Goal: Transaction & Acquisition: Purchase product/service

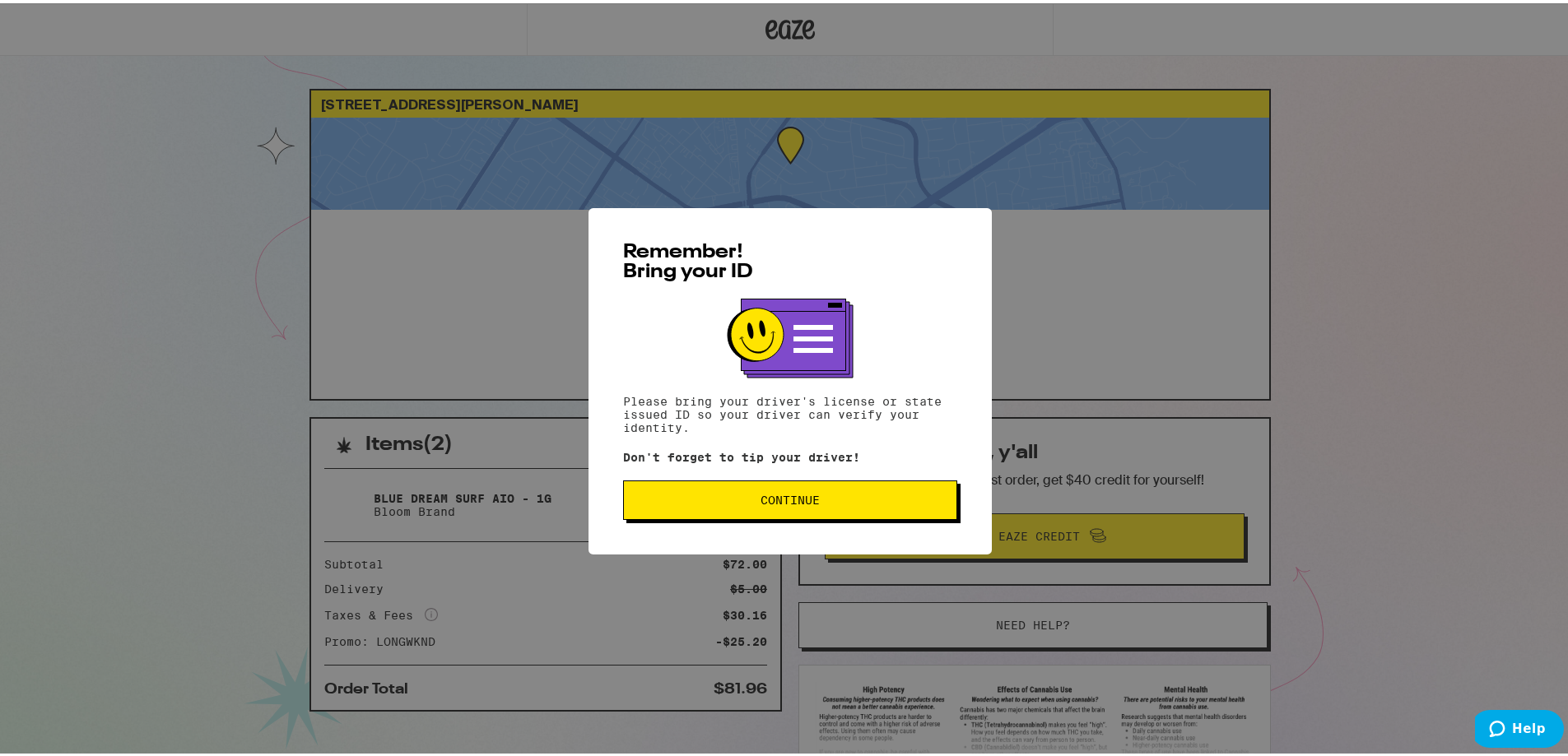
click at [698, 503] on span "Continue" at bounding box center [791, 496] width 60 height 11
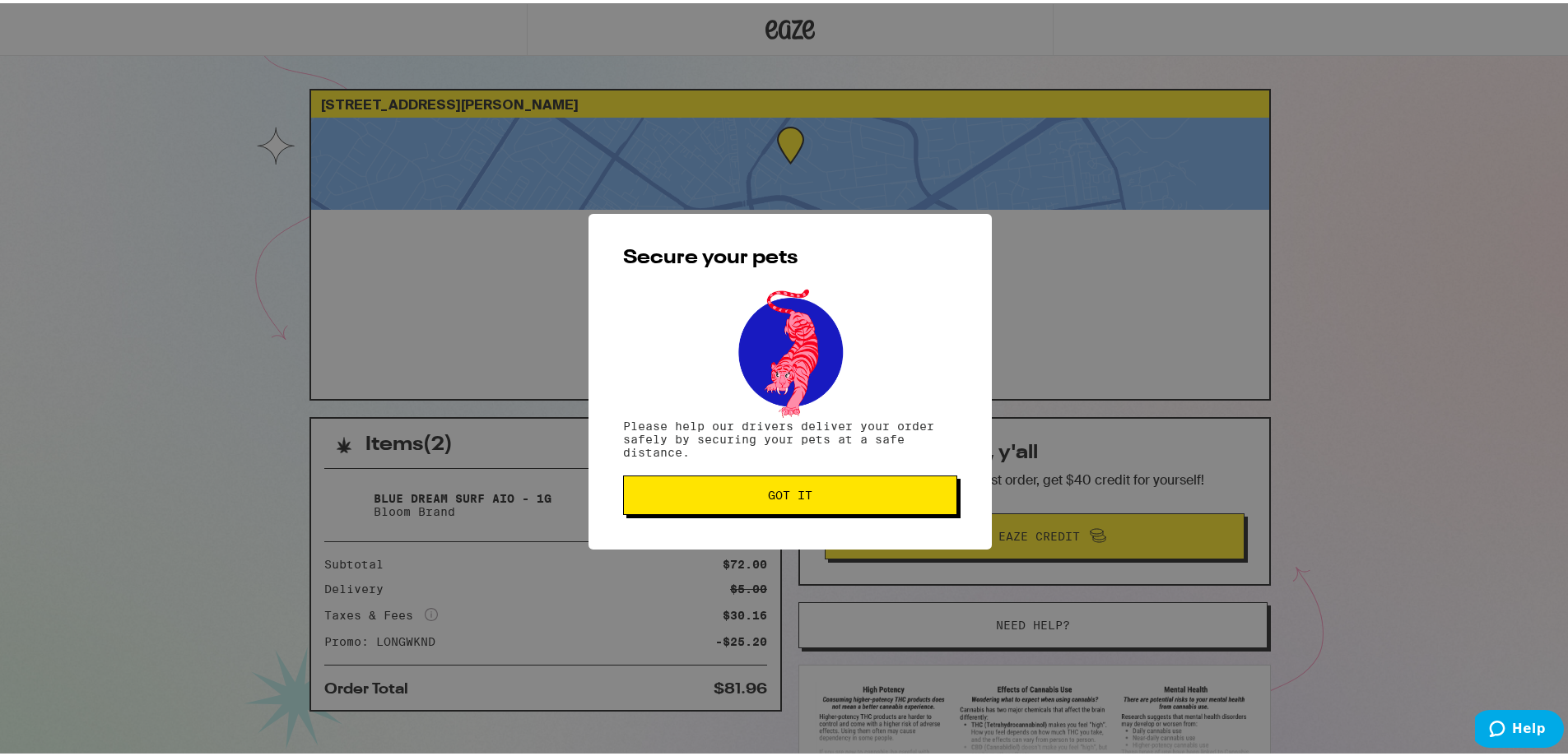
click at [698, 481] on button "Got it" at bounding box center [791, 492] width 334 height 39
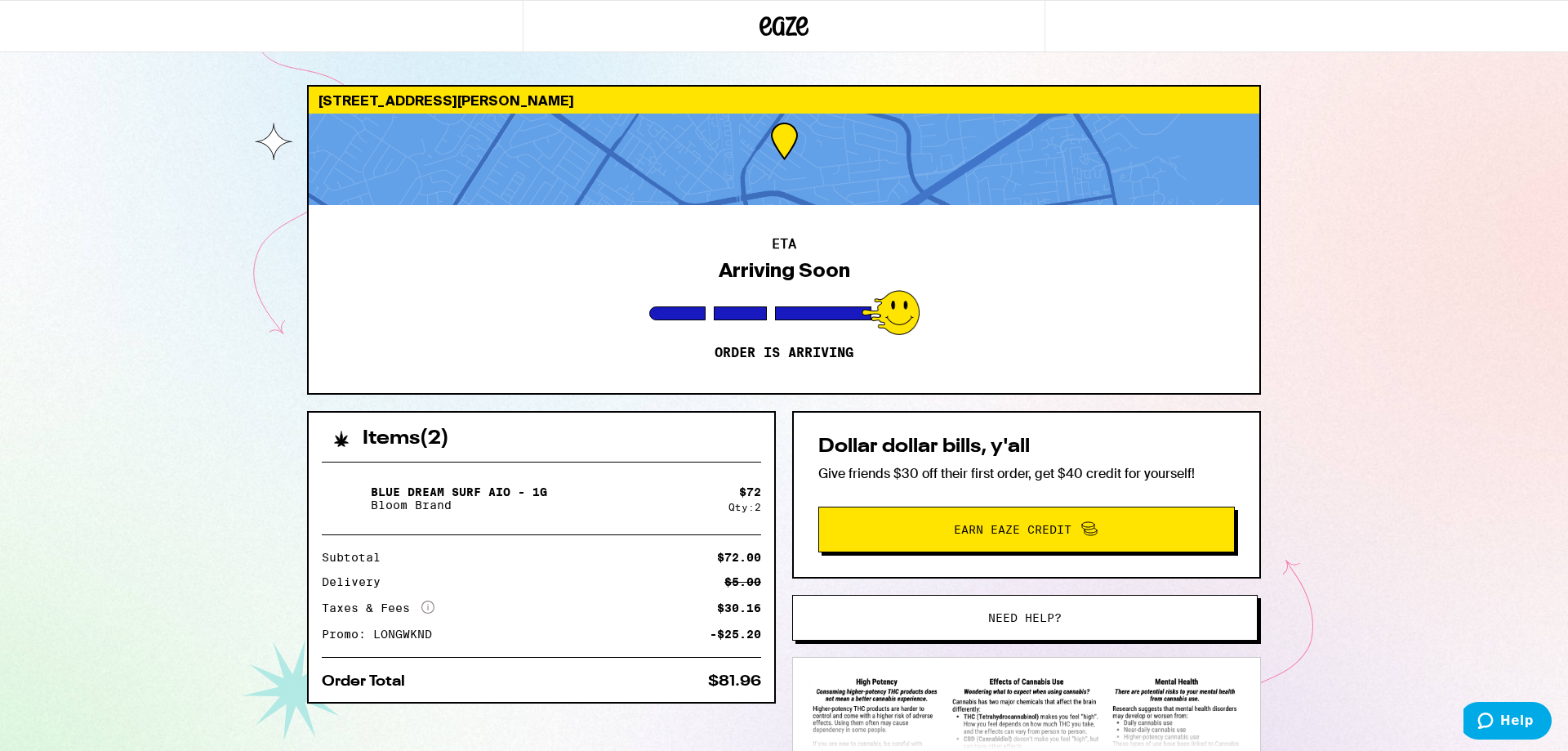
click at [692, 25] on icon at bounding box center [766, 26] width 12 height 20
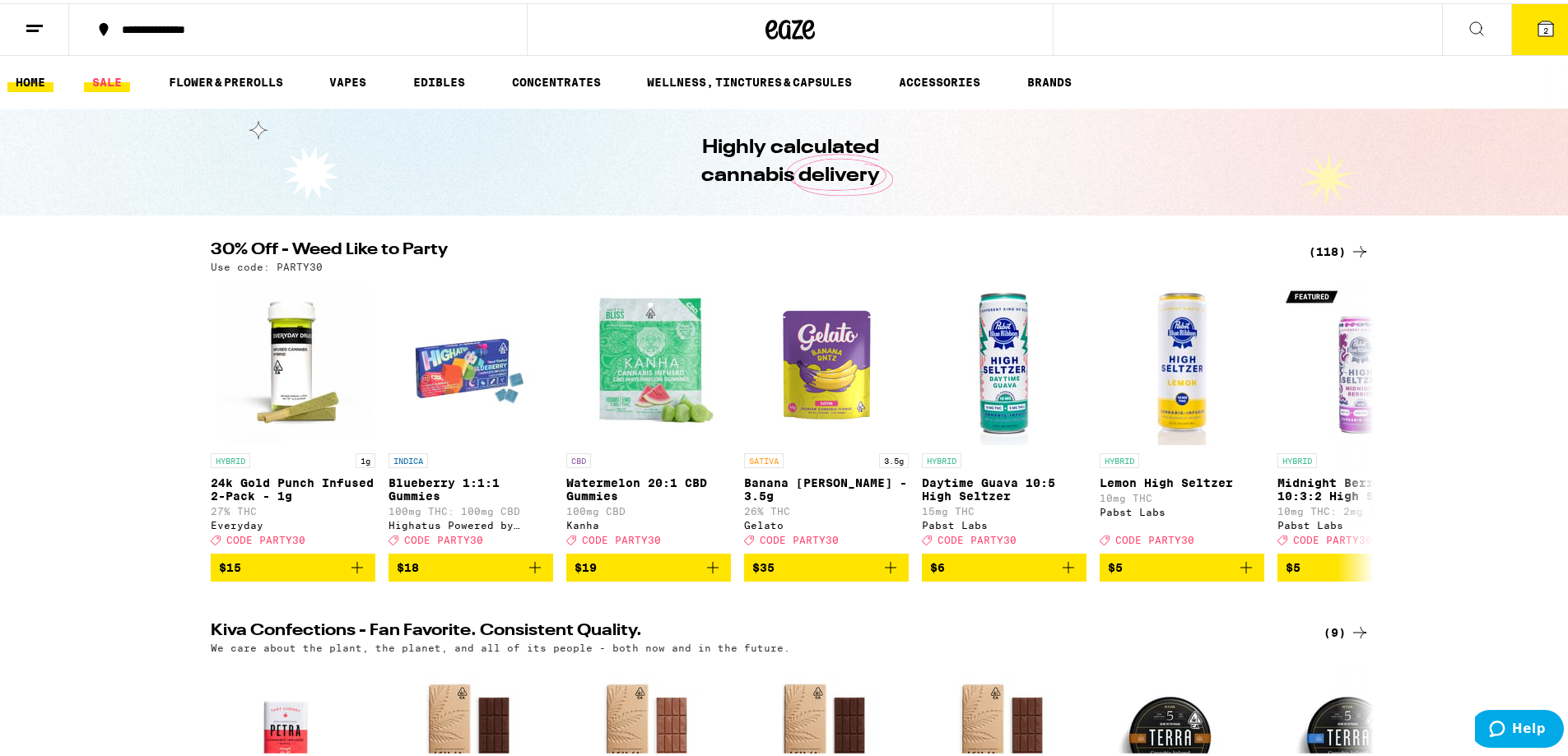
click at [96, 82] on link "SALE" at bounding box center [107, 79] width 46 height 20
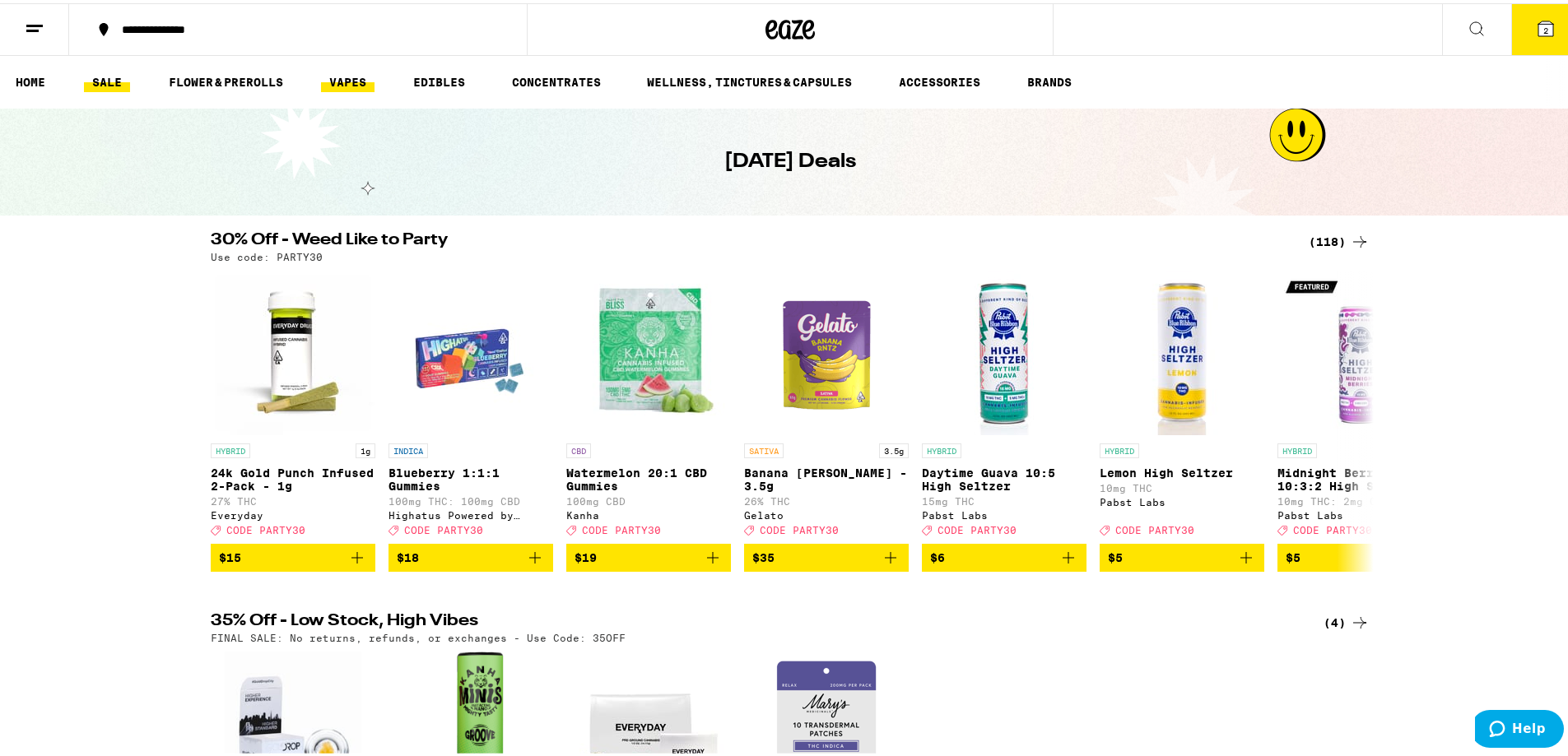
click at [362, 84] on link "VAPES" at bounding box center [348, 79] width 53 height 20
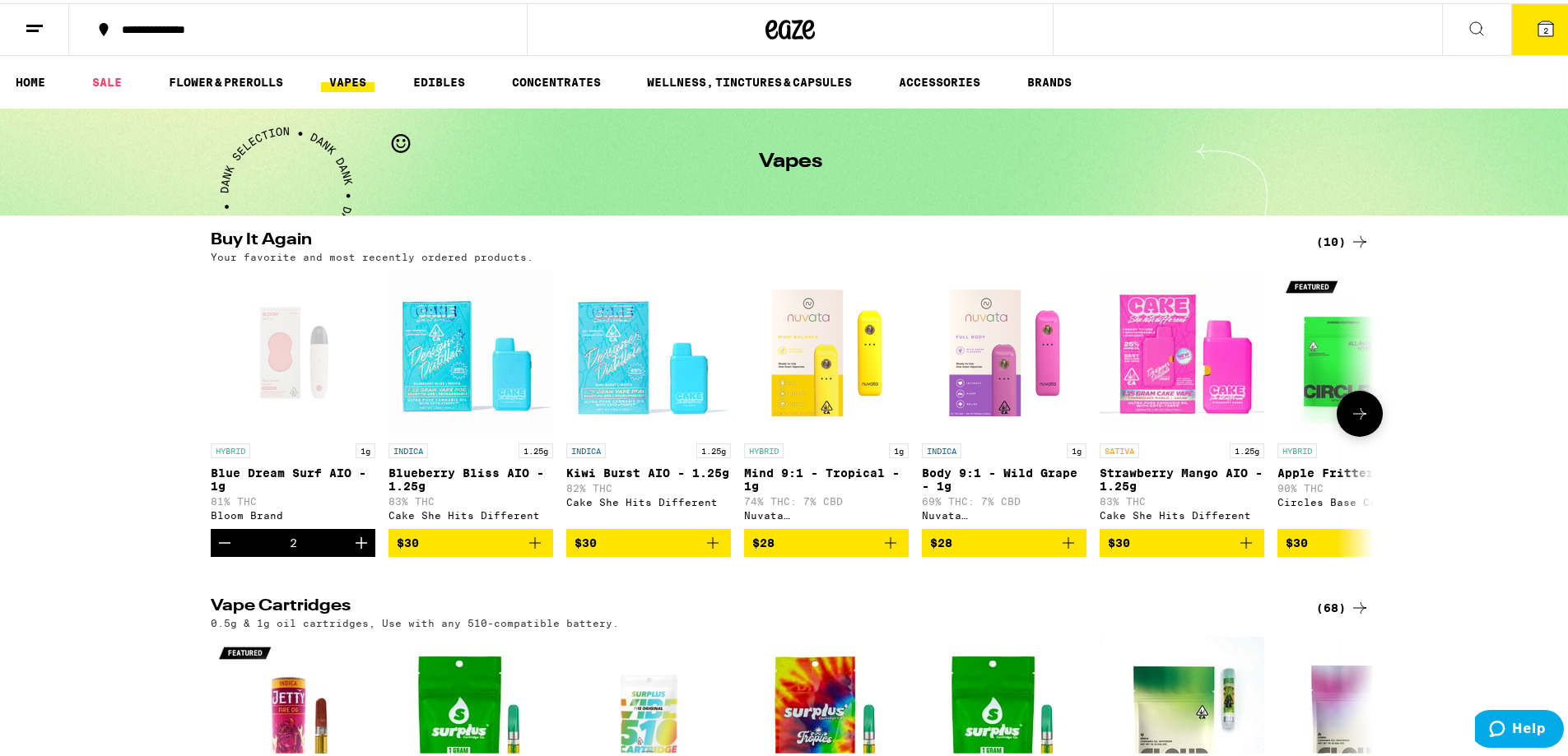
click at [218, 550] on icon "Decrement" at bounding box center [224, 540] width 20 height 20
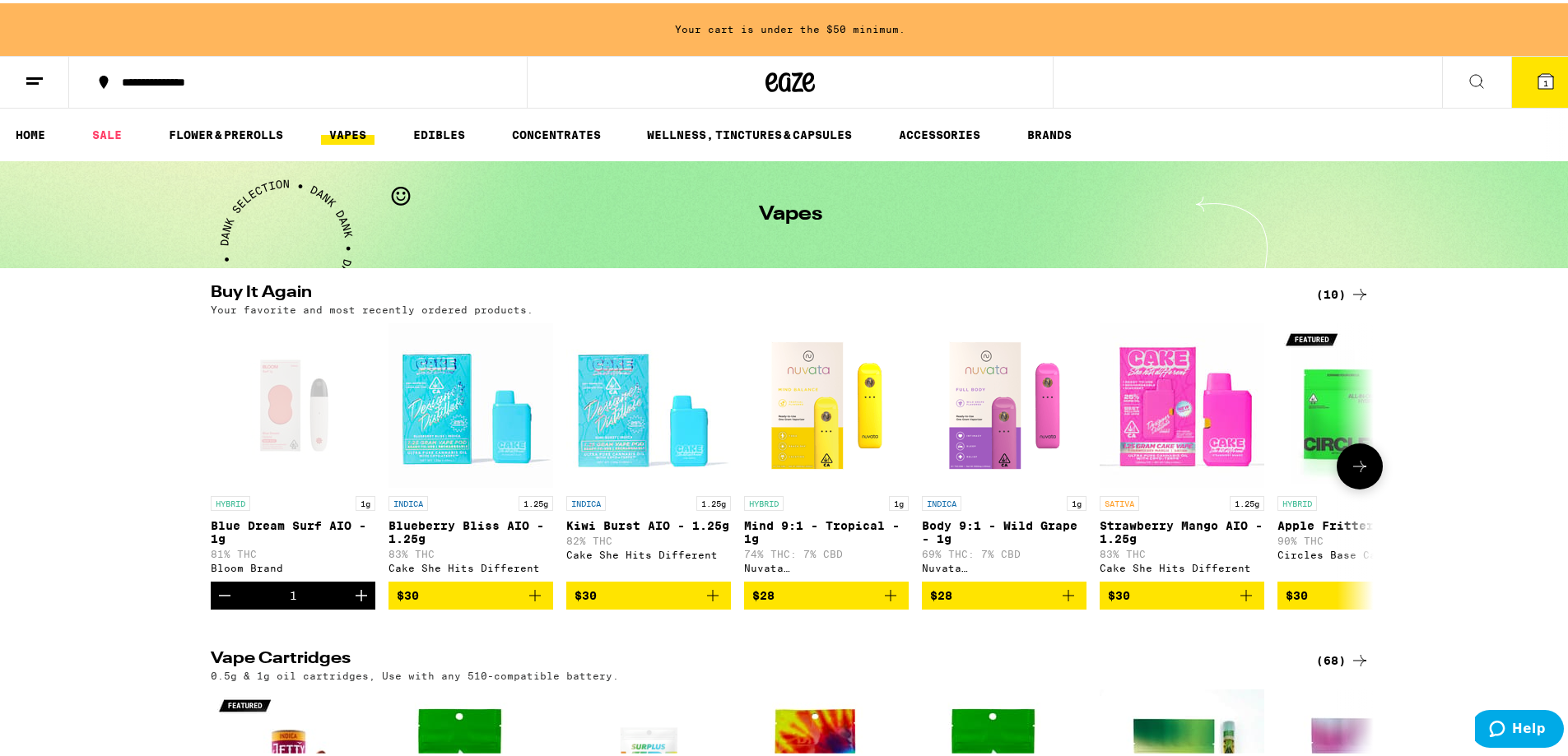
click at [221, 581] on icon "Decrement" at bounding box center [224, 592] width 20 height 20
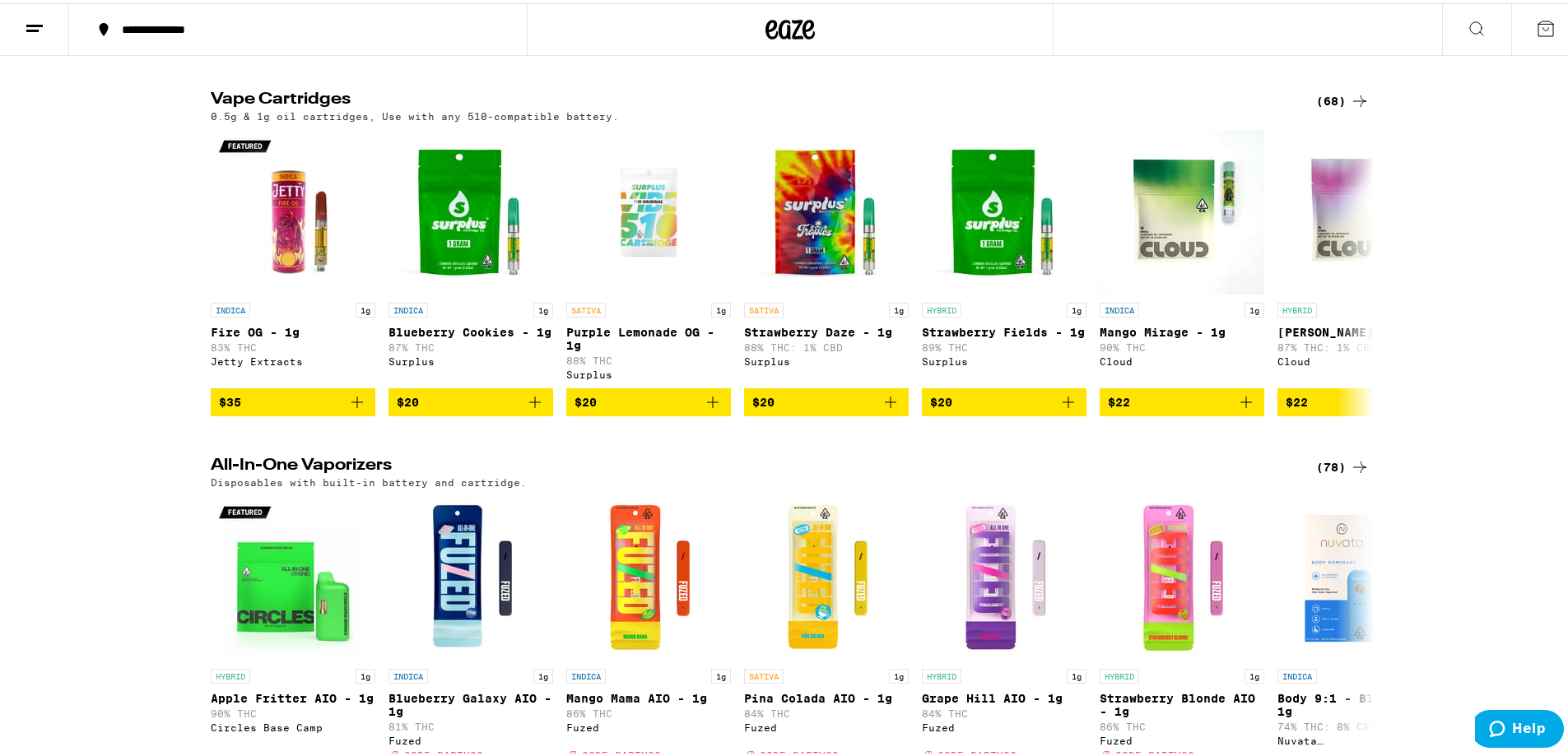
scroll to position [658, 0]
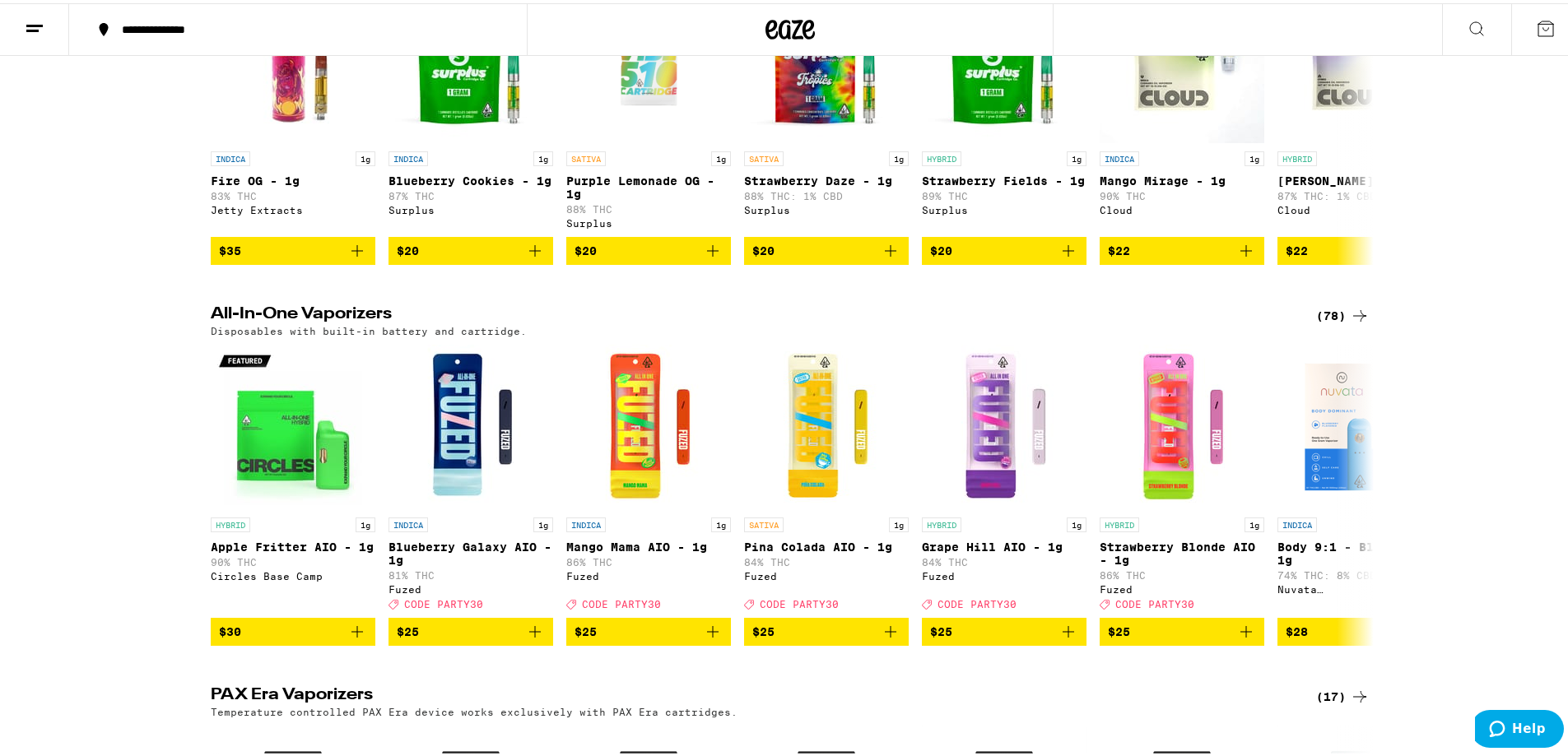
click at [698, 323] on div "(78)" at bounding box center [1343, 312] width 53 height 20
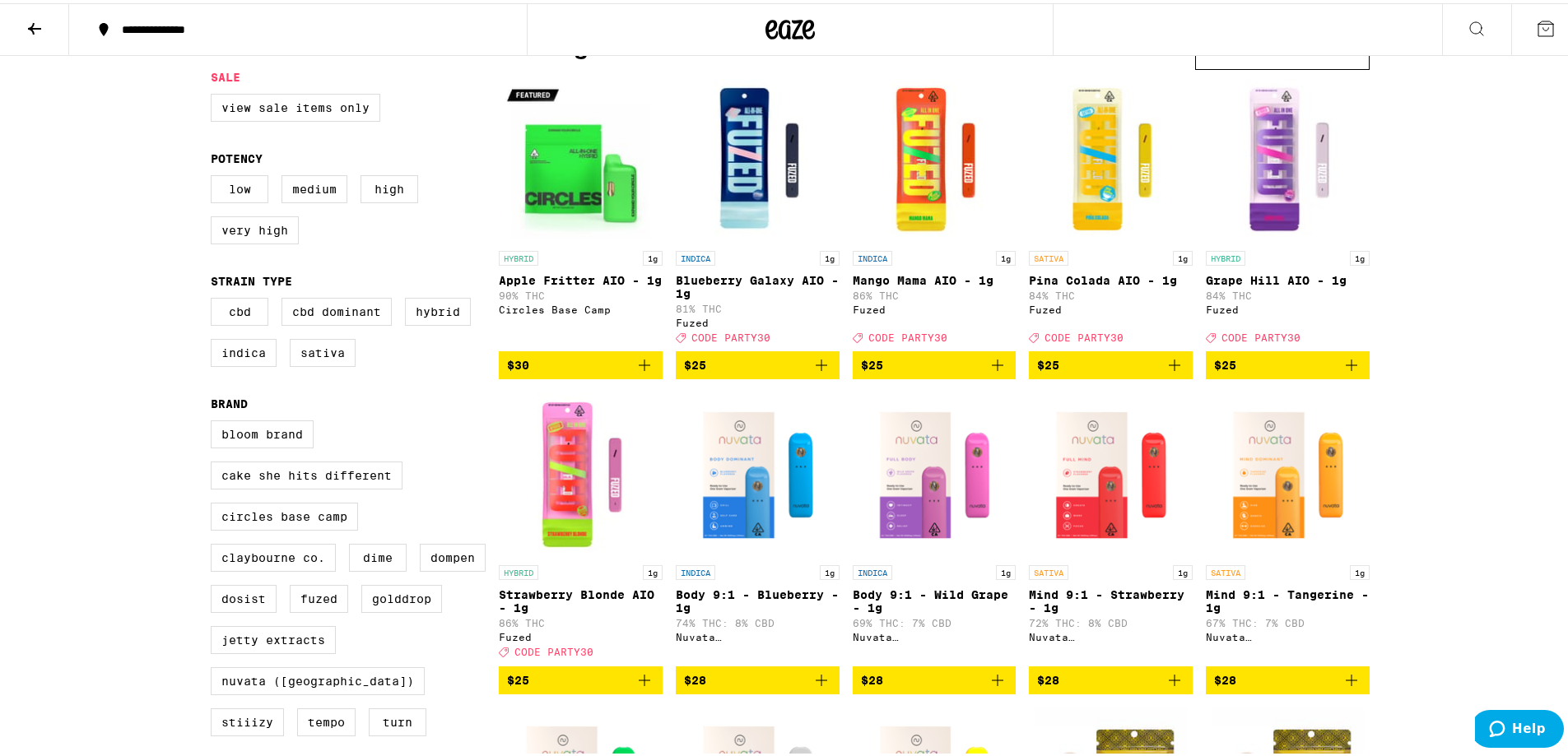
scroll to position [164, 0]
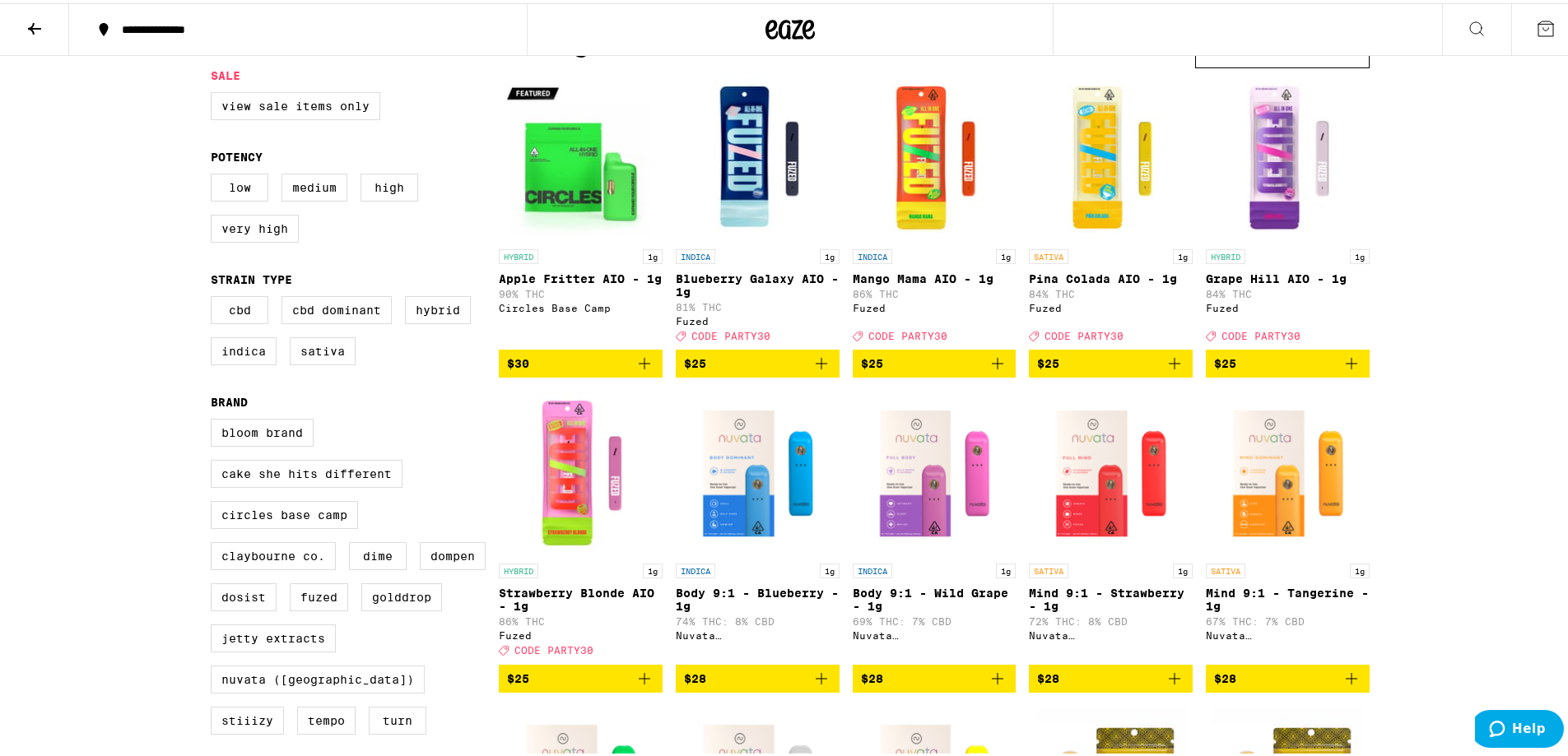
click at [698, 370] on icon "Add to bag" at bounding box center [1352, 360] width 20 height 20
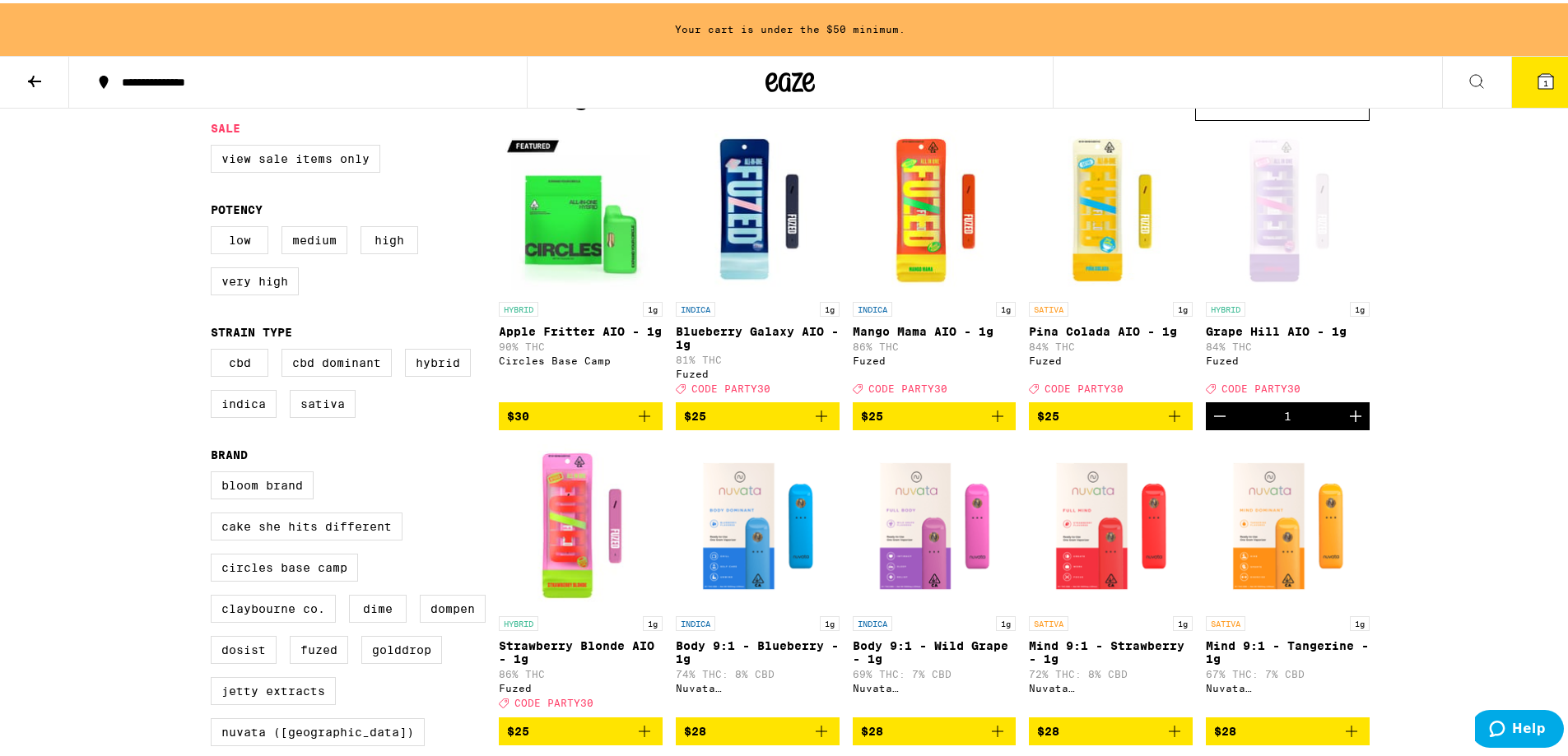
scroll to position [217, 0]
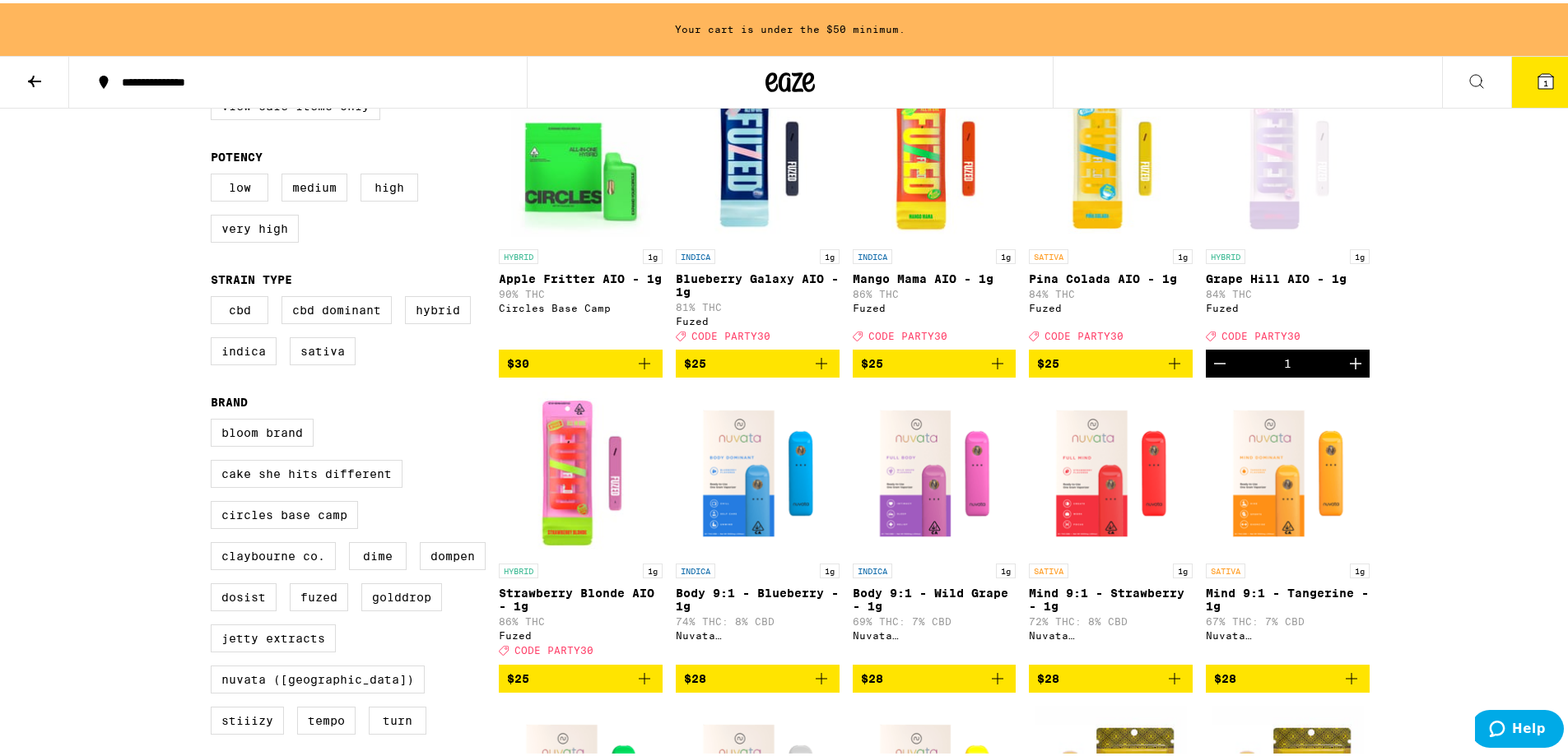
click at [698, 370] on icon "Increment" at bounding box center [1355, 360] width 20 height 20
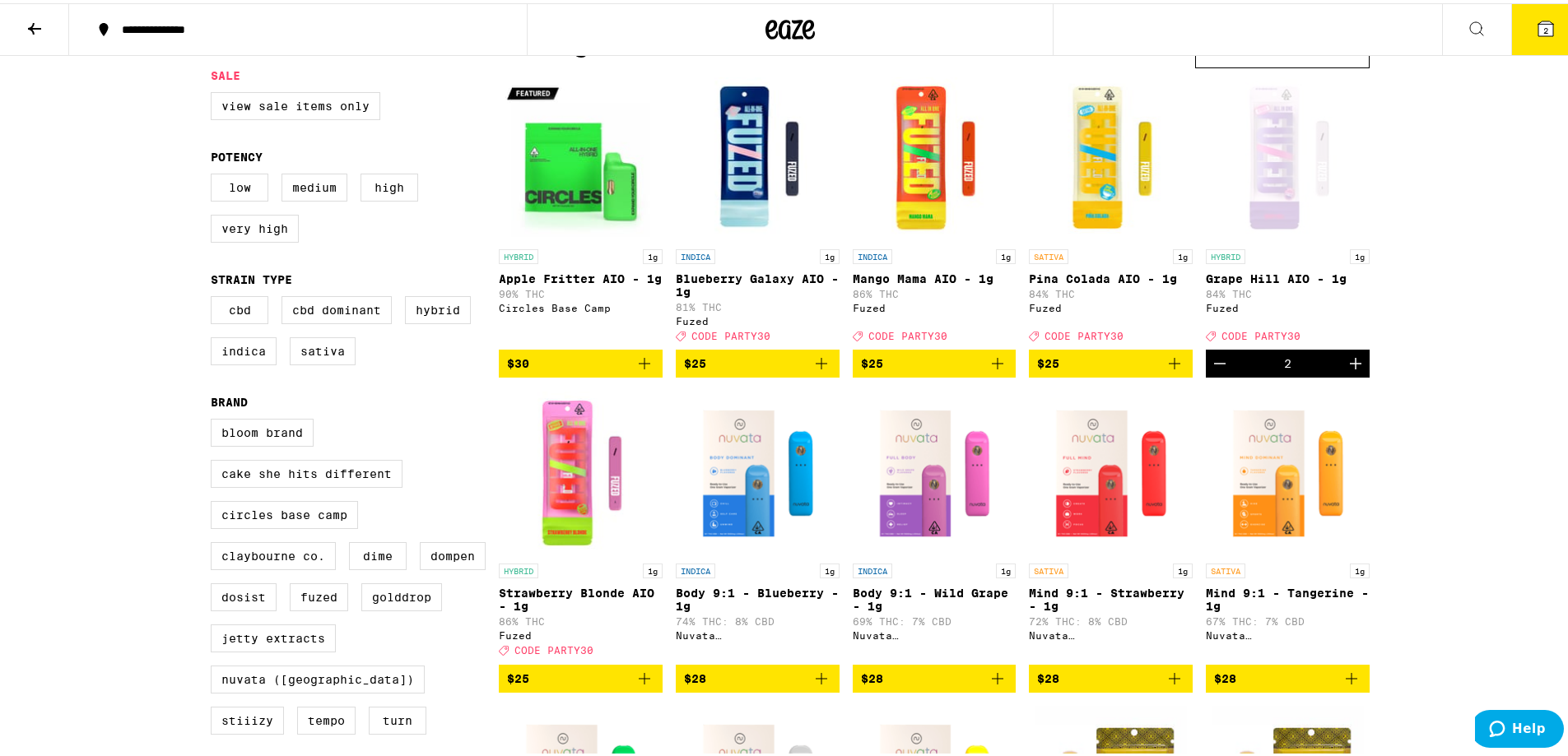
click at [639, 581] on icon "Add to bag" at bounding box center [644, 675] width 11 height 11
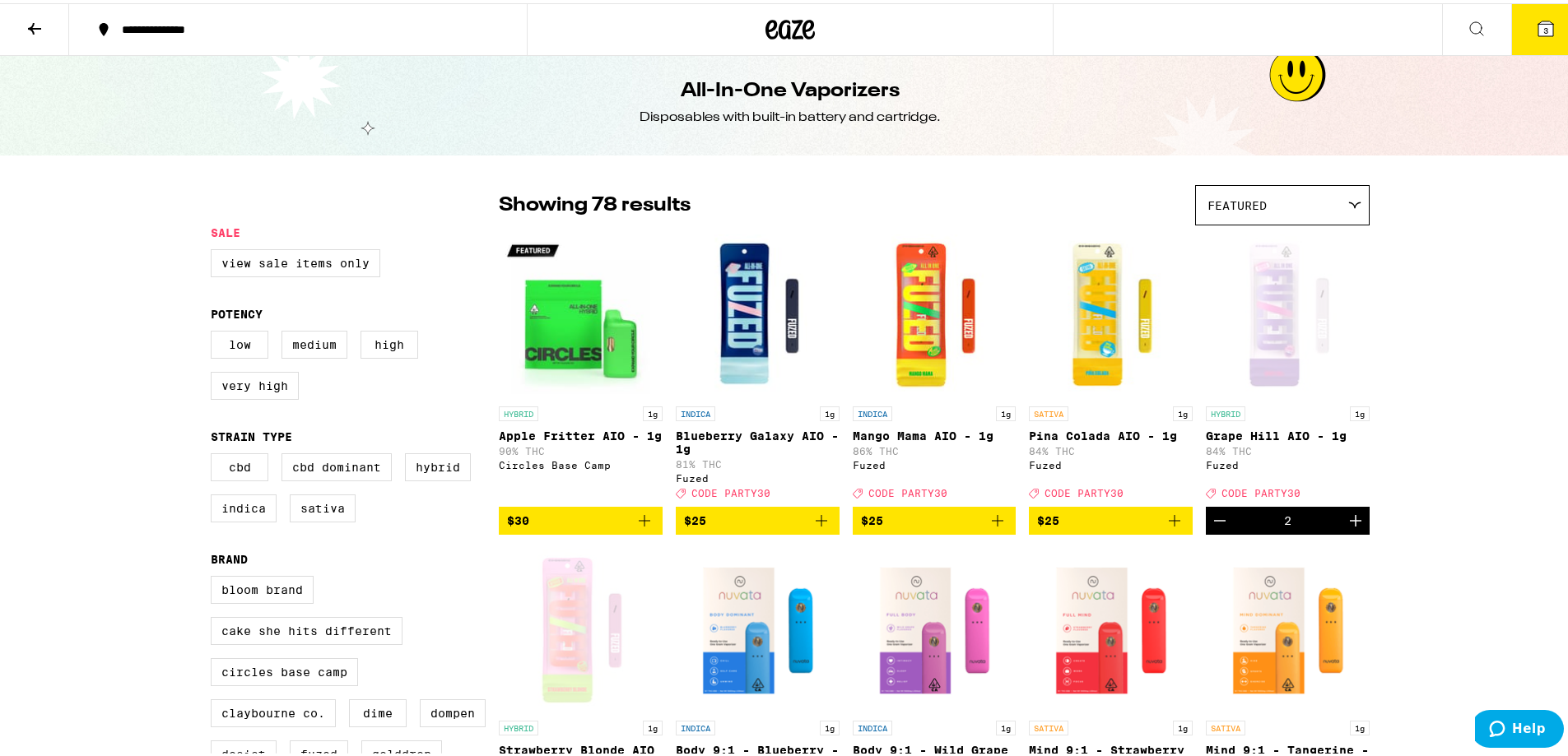
scroll to position [0, 0]
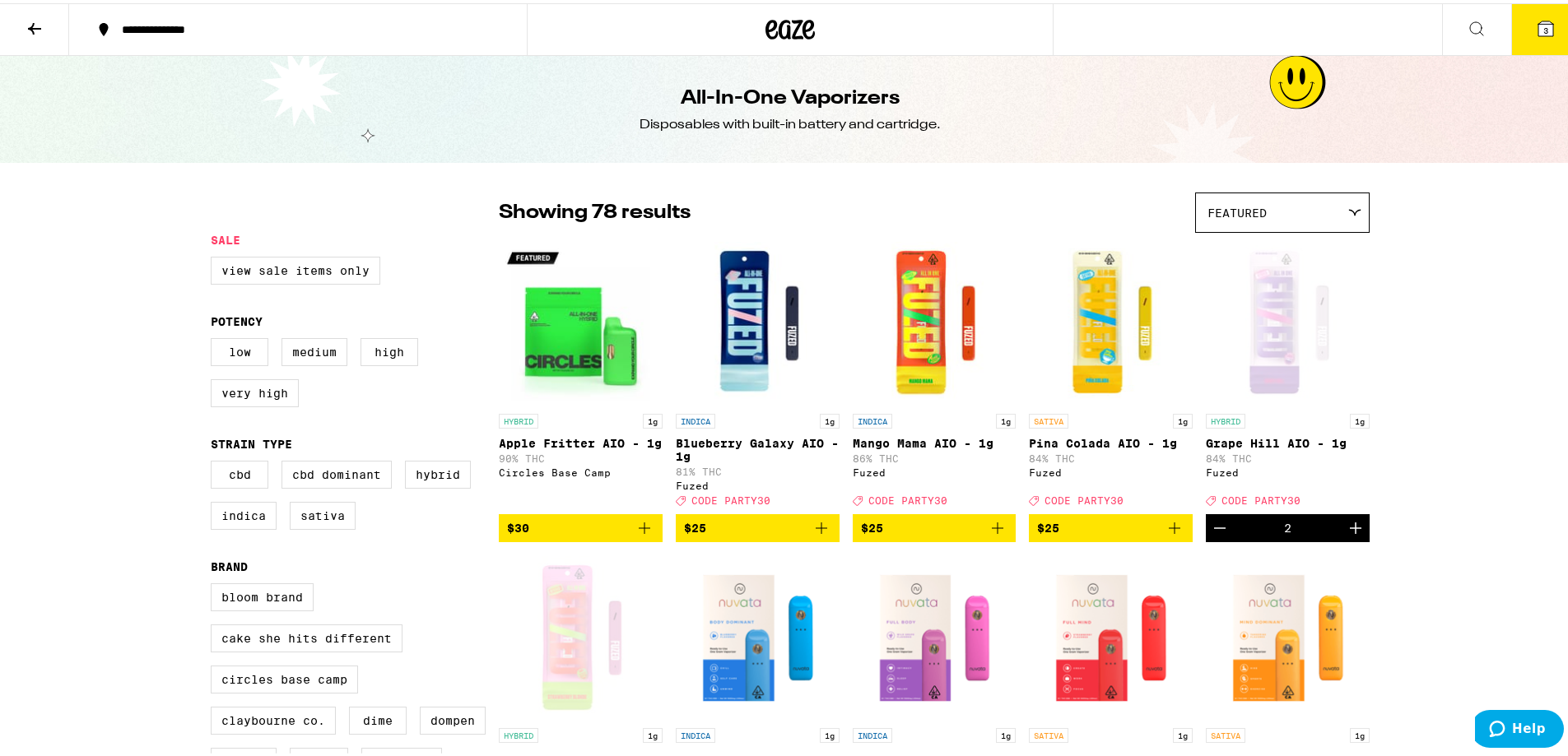
click at [698, 32] on span "3" at bounding box center [1546, 26] width 5 height 10
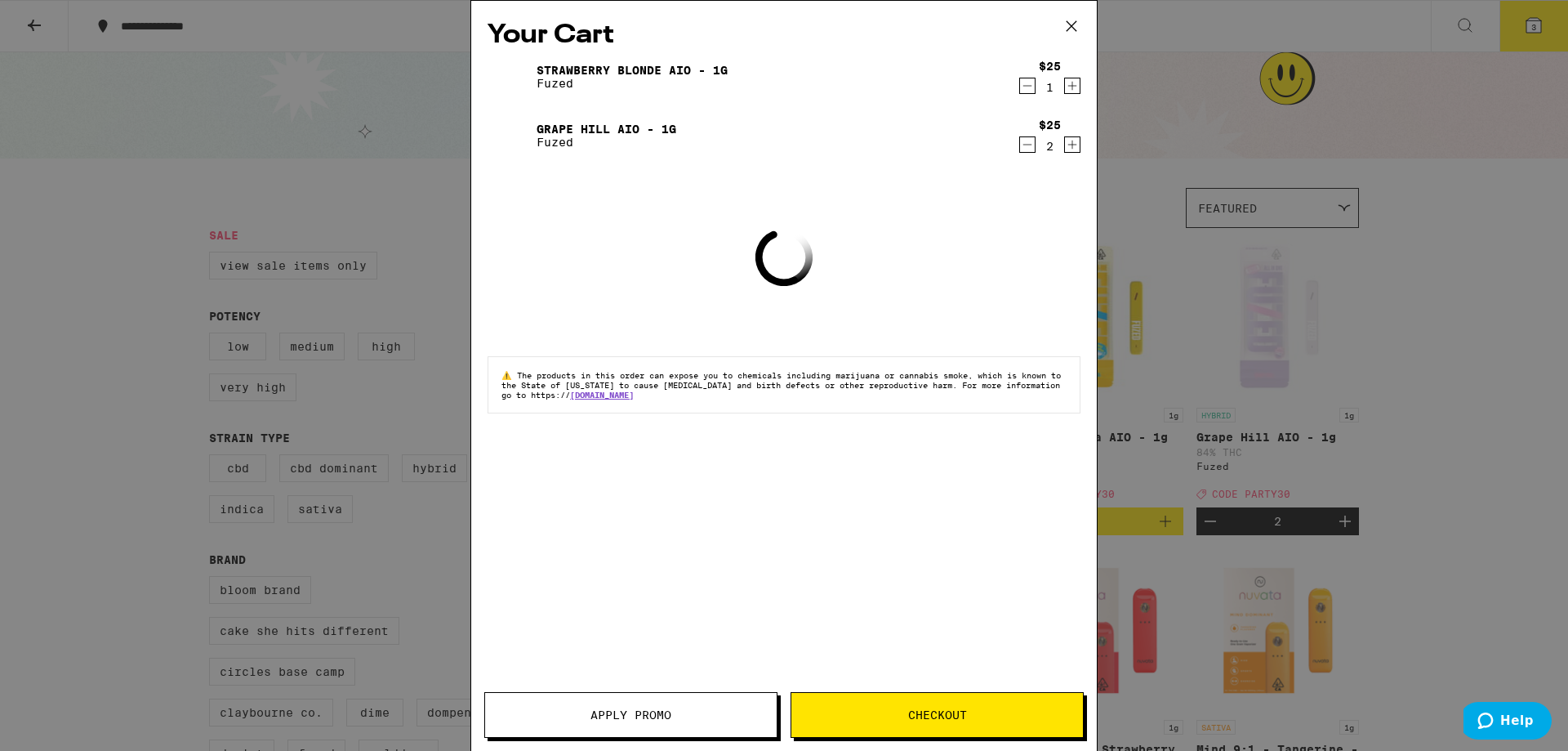
click at [677, 577] on span "Apply Promo" at bounding box center [632, 714] width 292 height 11
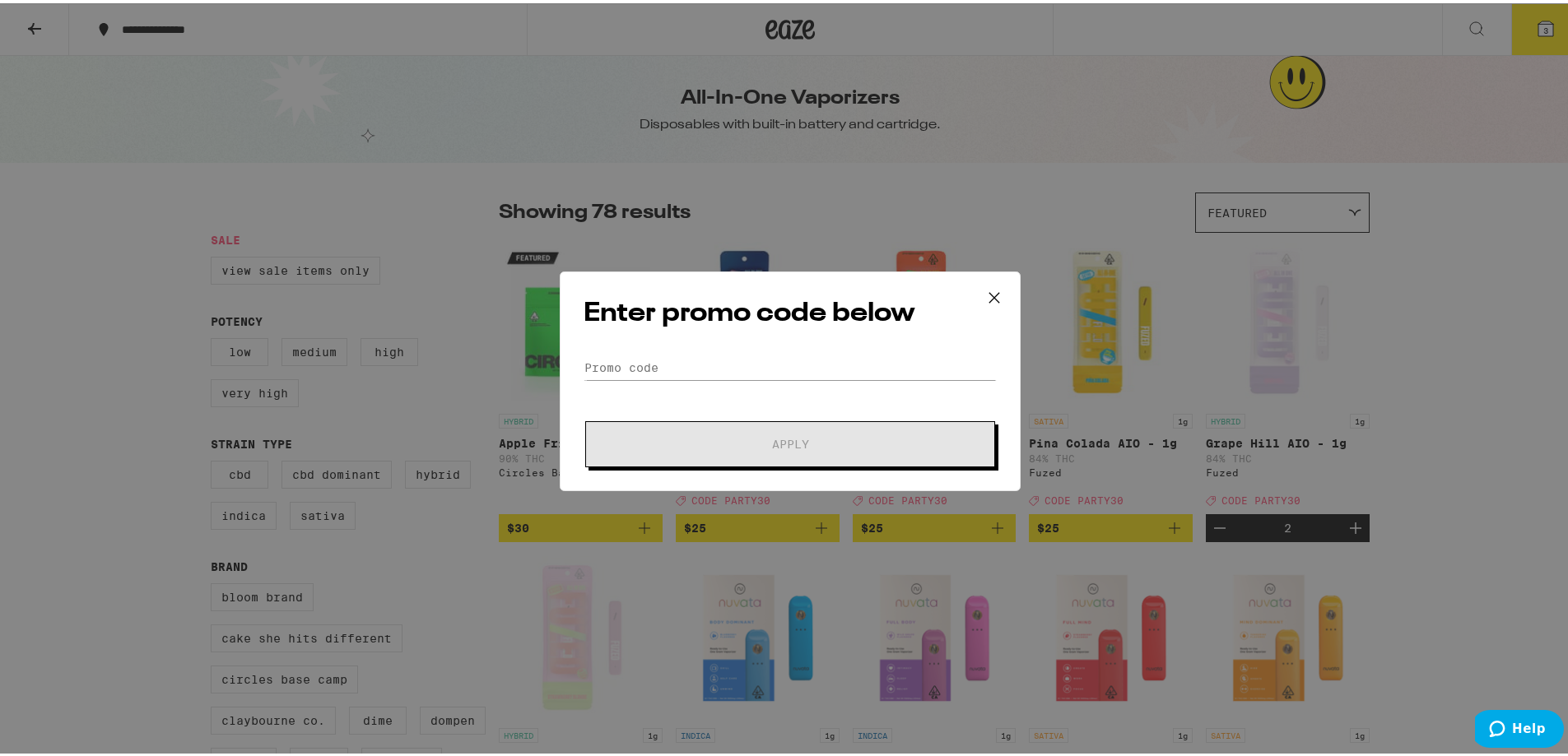
click at [698, 346] on div "Enter promo code below Promo Code Apply" at bounding box center [790, 378] width 461 height 220
click at [698, 356] on input "Promo Code" at bounding box center [791, 364] width 413 height 24
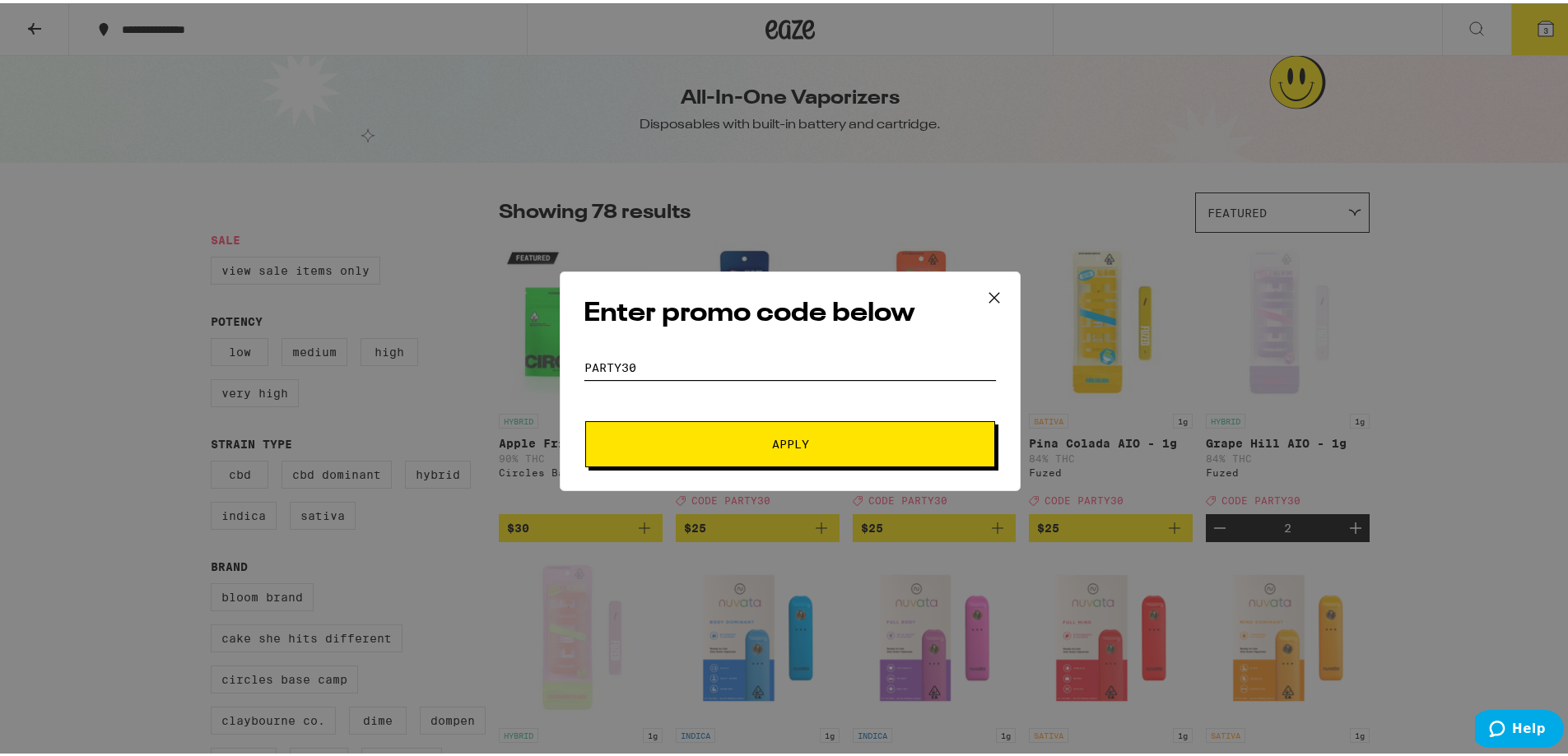
type input "party30"
click at [698, 436] on span "Apply" at bounding box center [791, 440] width 37 height 11
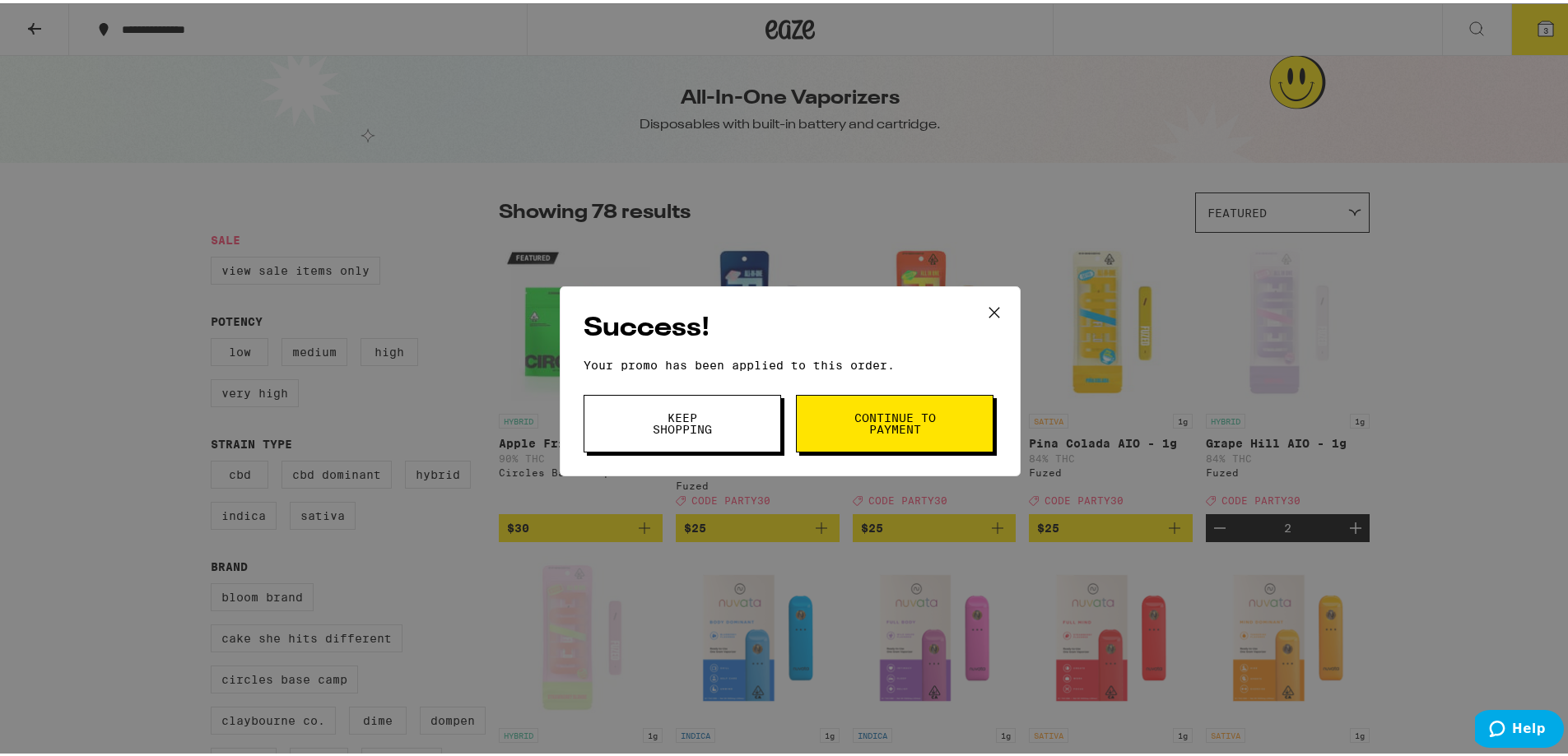
click at [698, 427] on button "Continue to payment" at bounding box center [895, 421] width 198 height 58
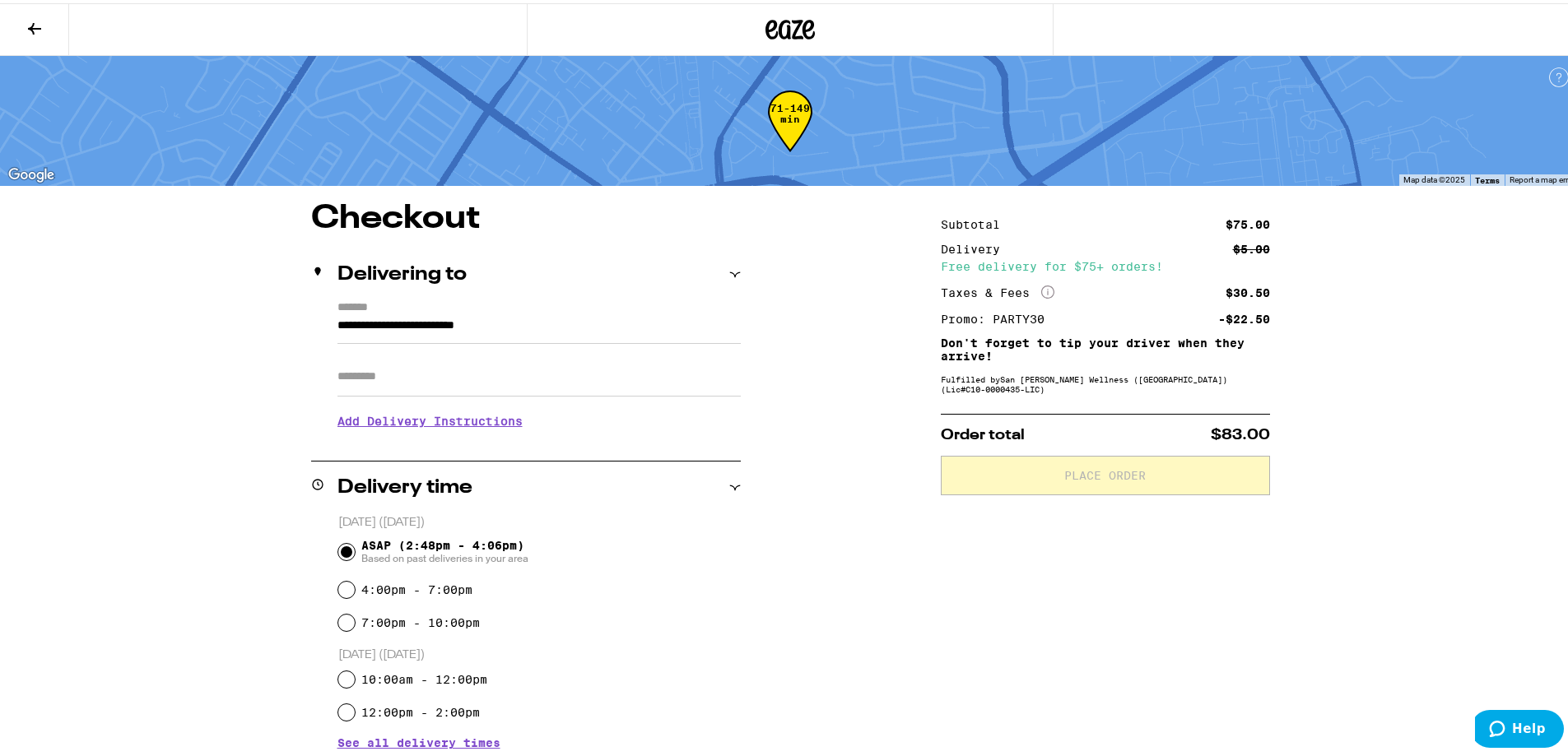
click at [414, 429] on h3 "Add Delivery Instructions" at bounding box center [539, 417] width 404 height 38
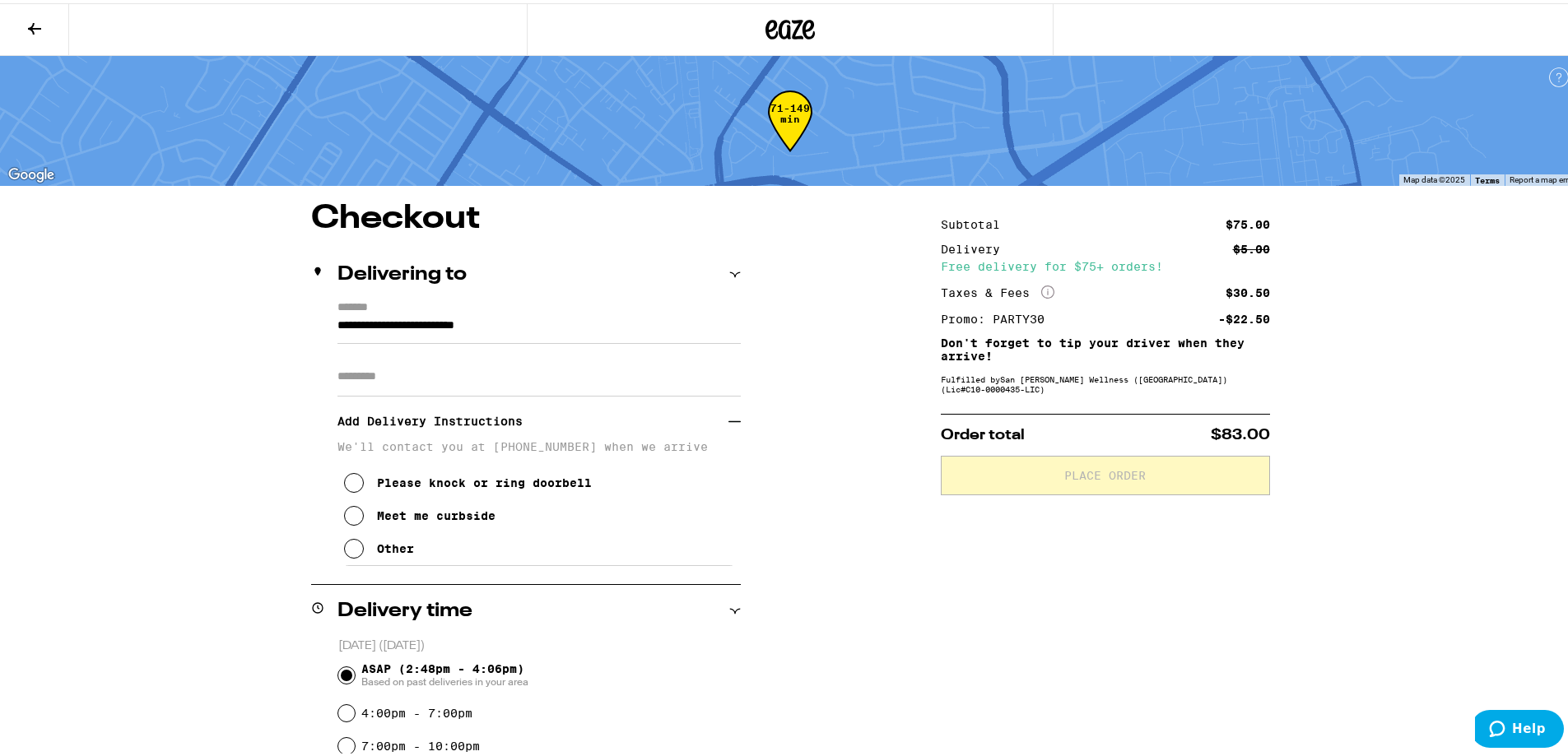
click at [397, 519] on div "Meet me curbside" at bounding box center [436, 512] width 118 height 13
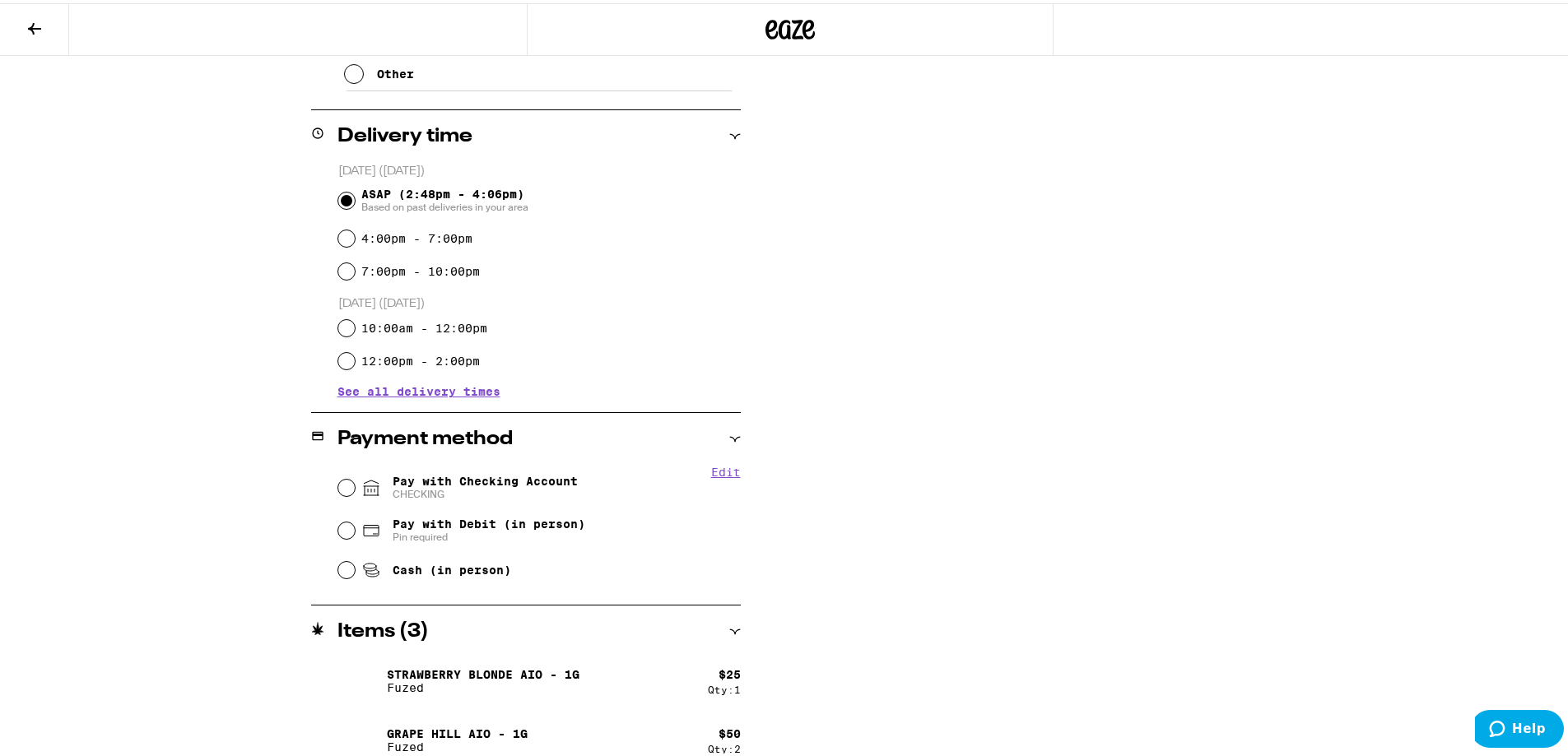
scroll to position [493, 0]
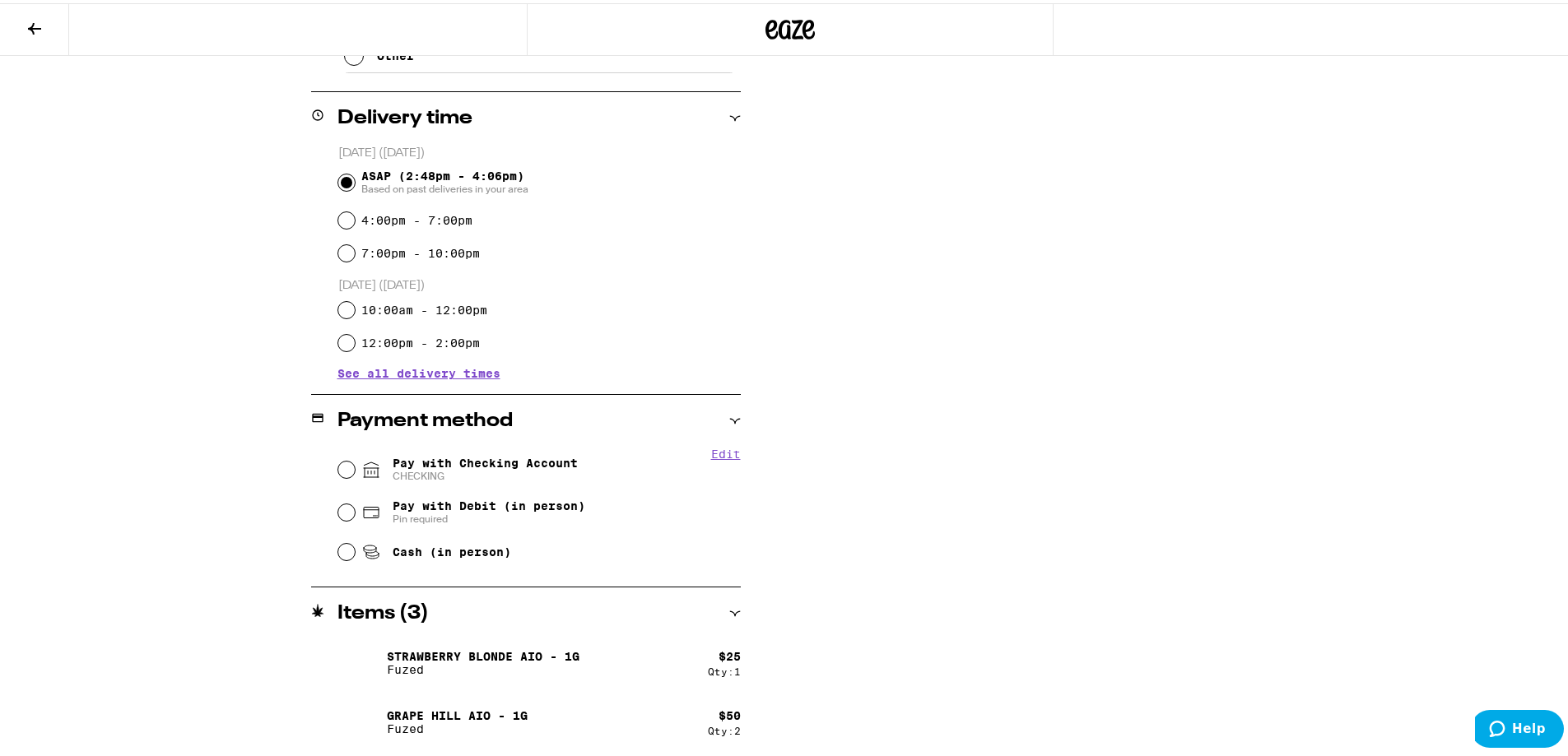
click at [432, 462] on span "Pay with Checking Account CHECKING" at bounding box center [486, 466] width 186 height 26
click at [355, 462] on input "Pay with Checking Account CHECKING" at bounding box center [346, 466] width 17 height 17
radio input "true"
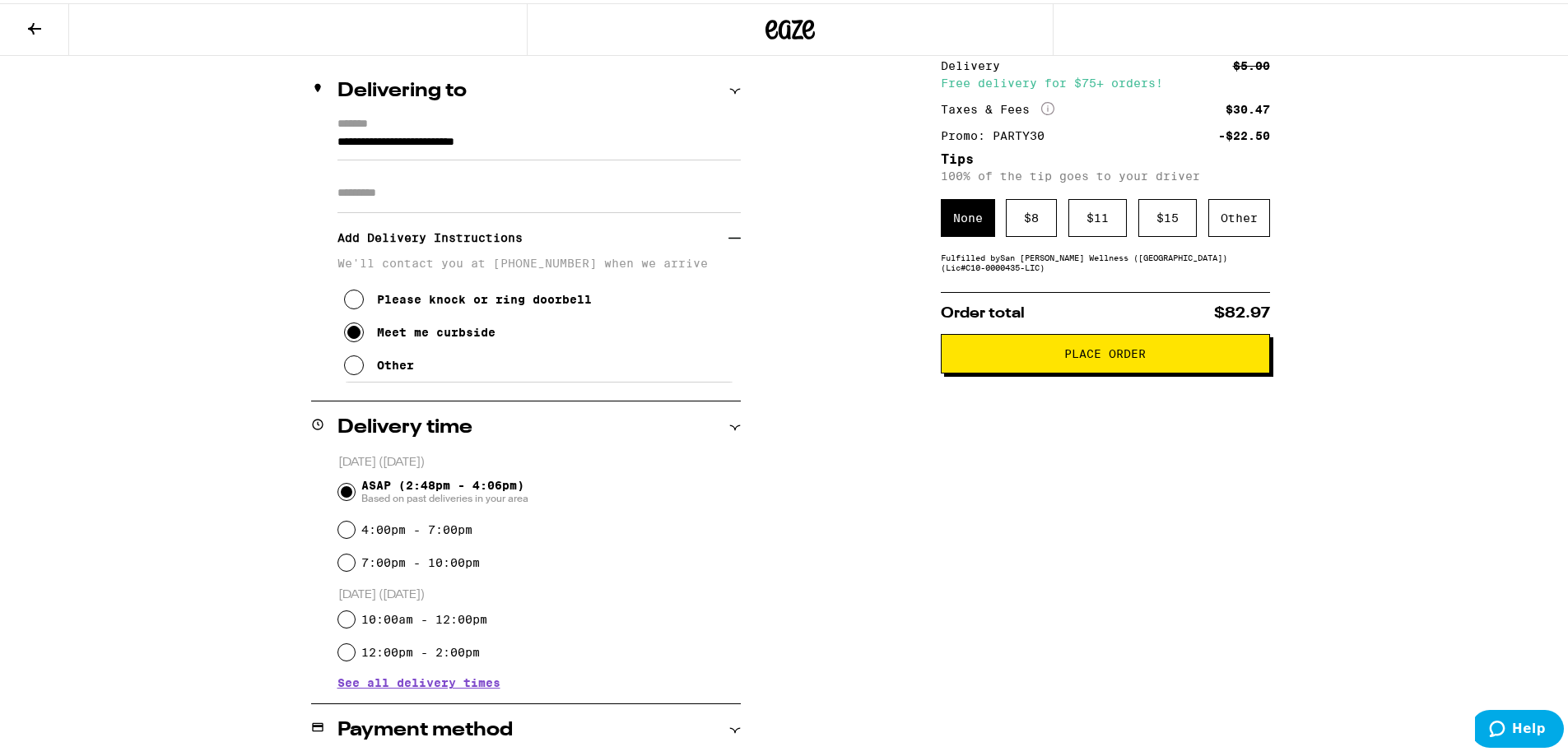
scroll to position [134, 0]
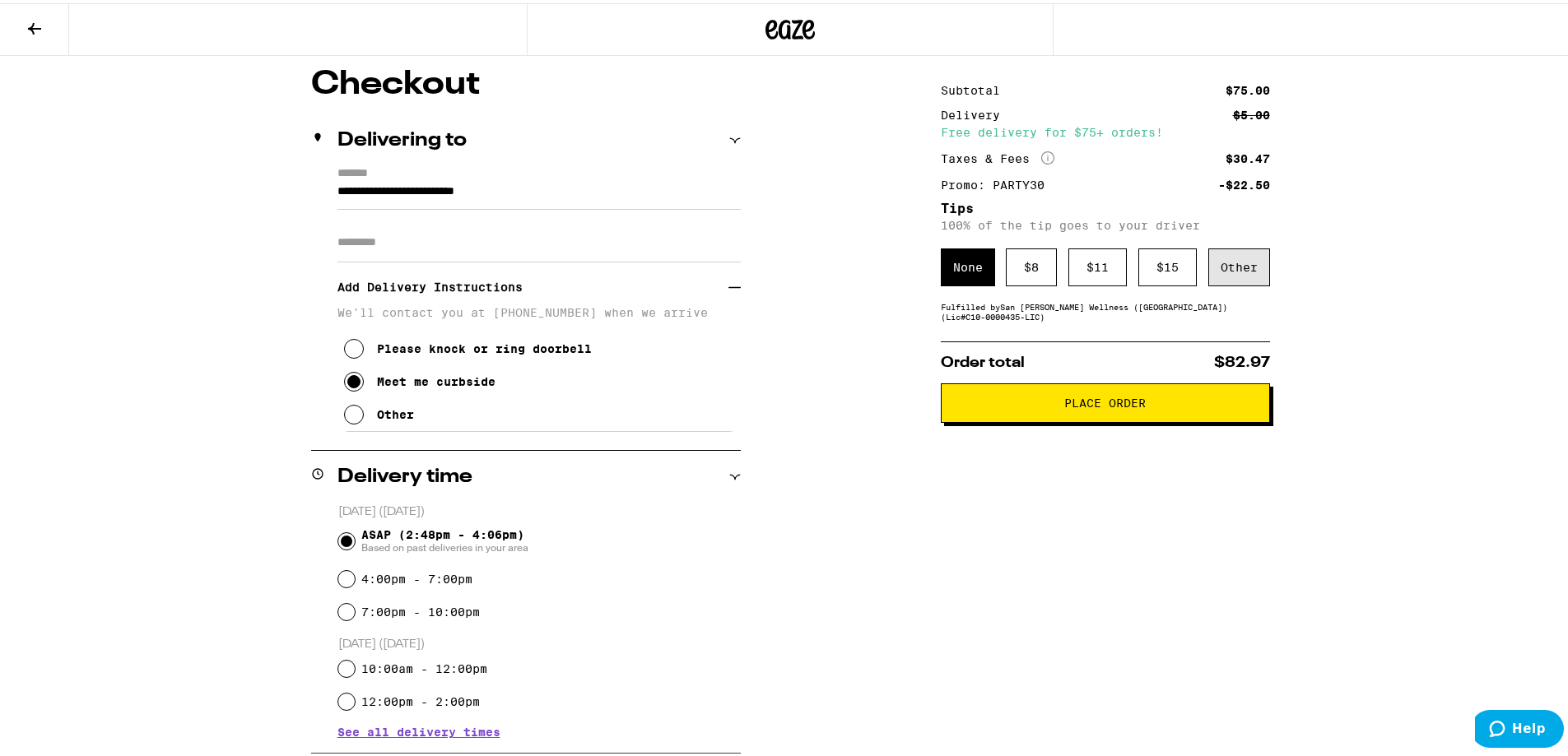
click at [698, 267] on div "Other" at bounding box center [1239, 263] width 62 height 38
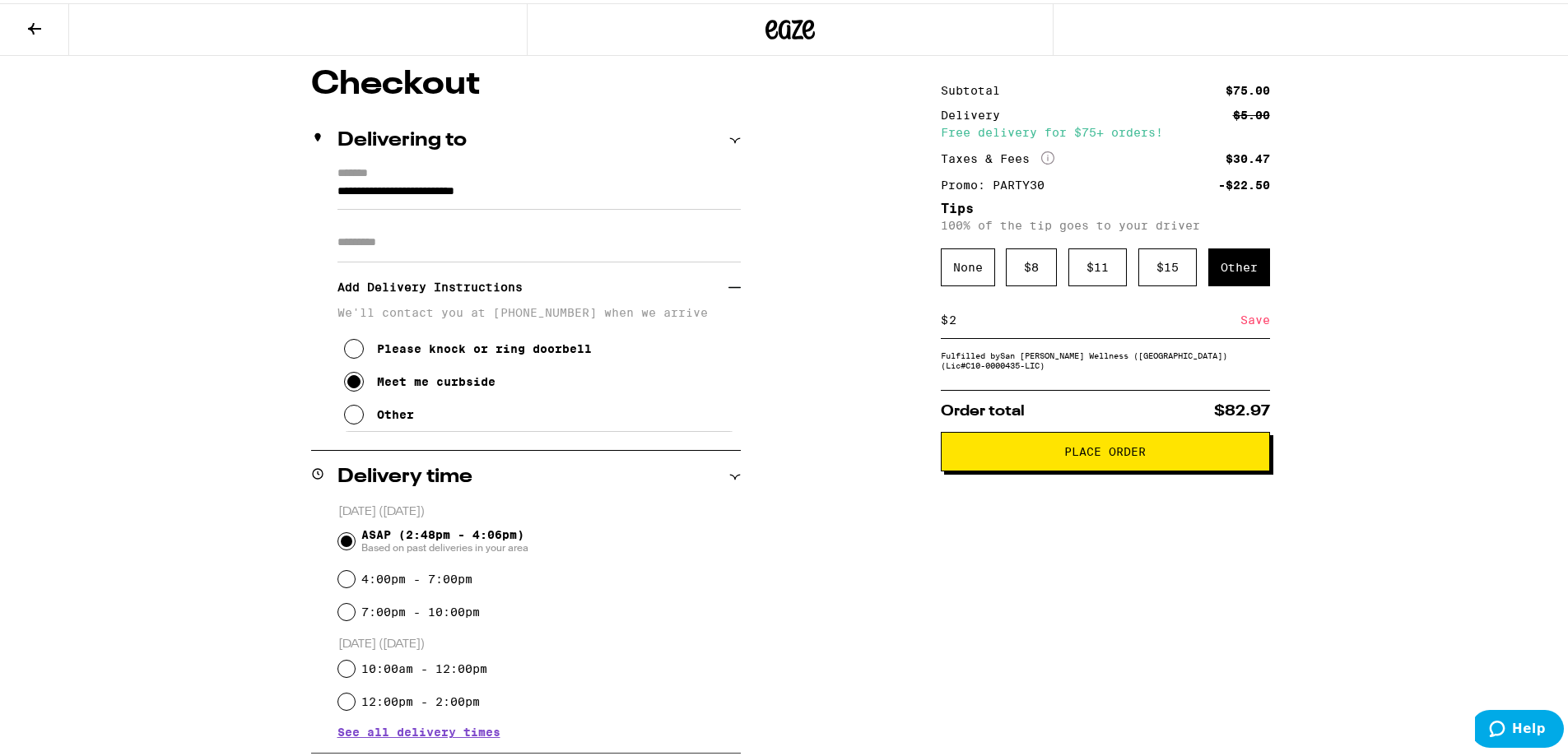
type input "2"
click at [698, 325] on div "Save" at bounding box center [1255, 316] width 30 height 36
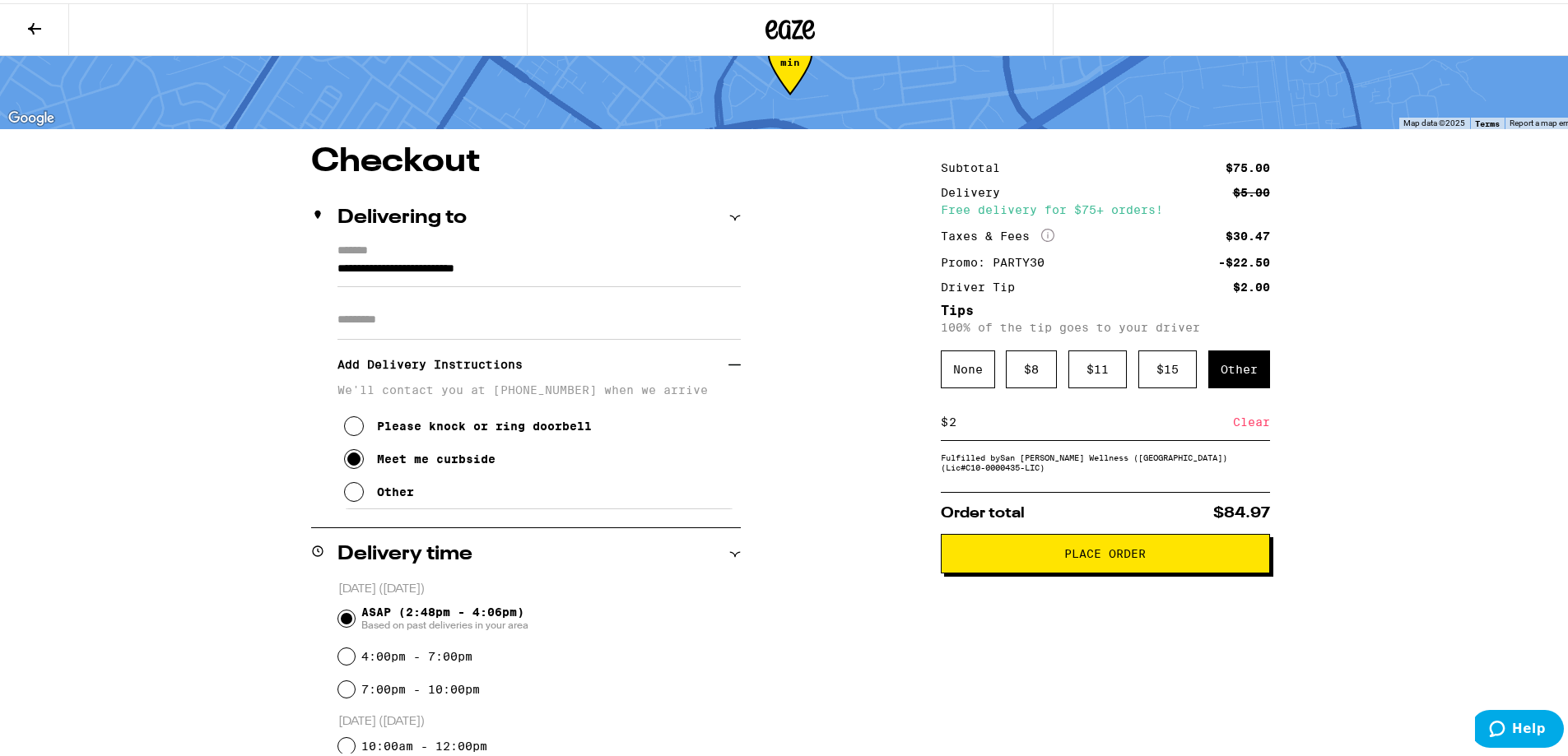
scroll to position [52, 0]
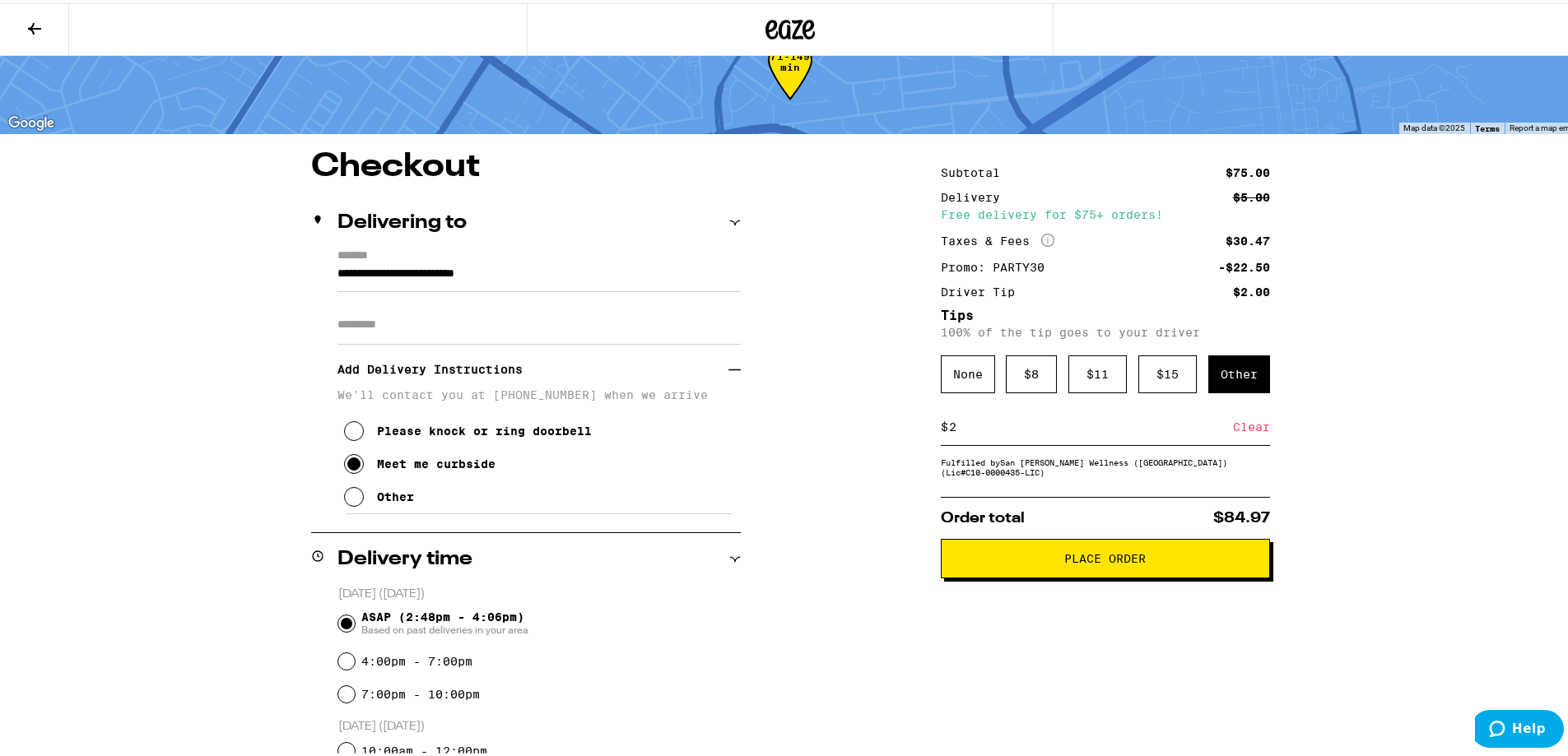
click at [698, 561] on span "Place Order" at bounding box center [1106, 555] width 301 height 11
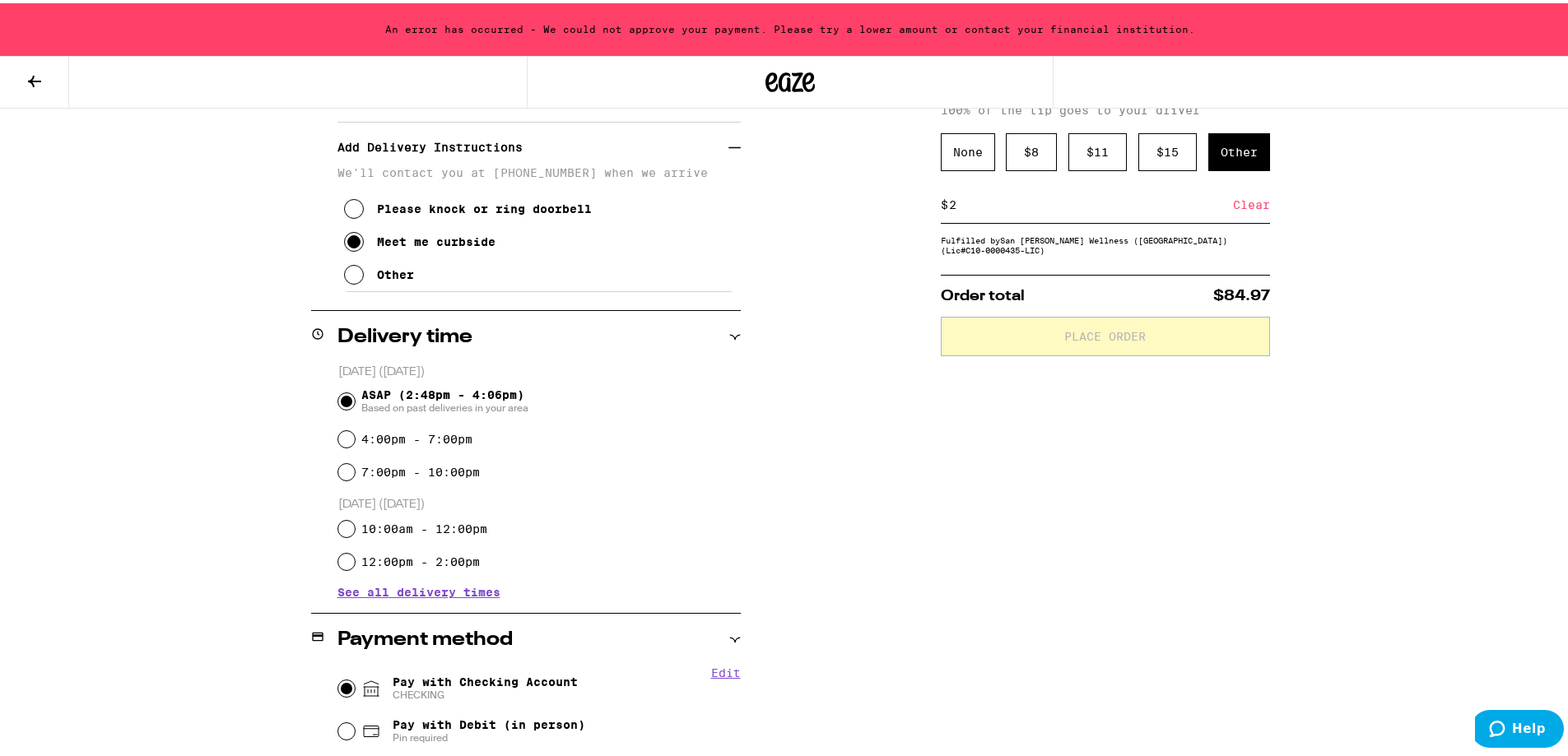
scroll to position [598, 0]
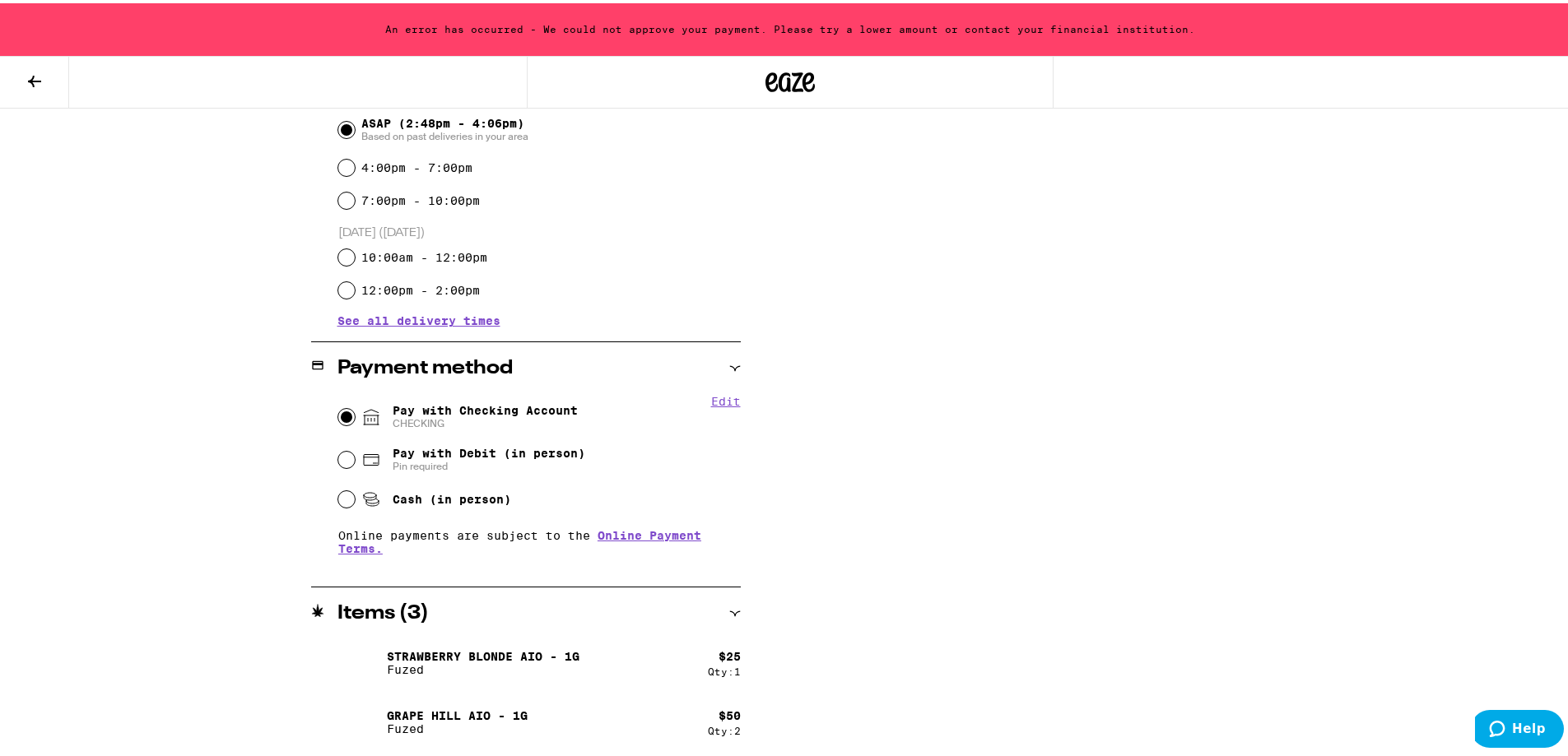
click at [698, 403] on button "Edit" at bounding box center [726, 398] width 30 height 13
click at [698, 403] on button "Done" at bounding box center [726, 398] width 30 height 13
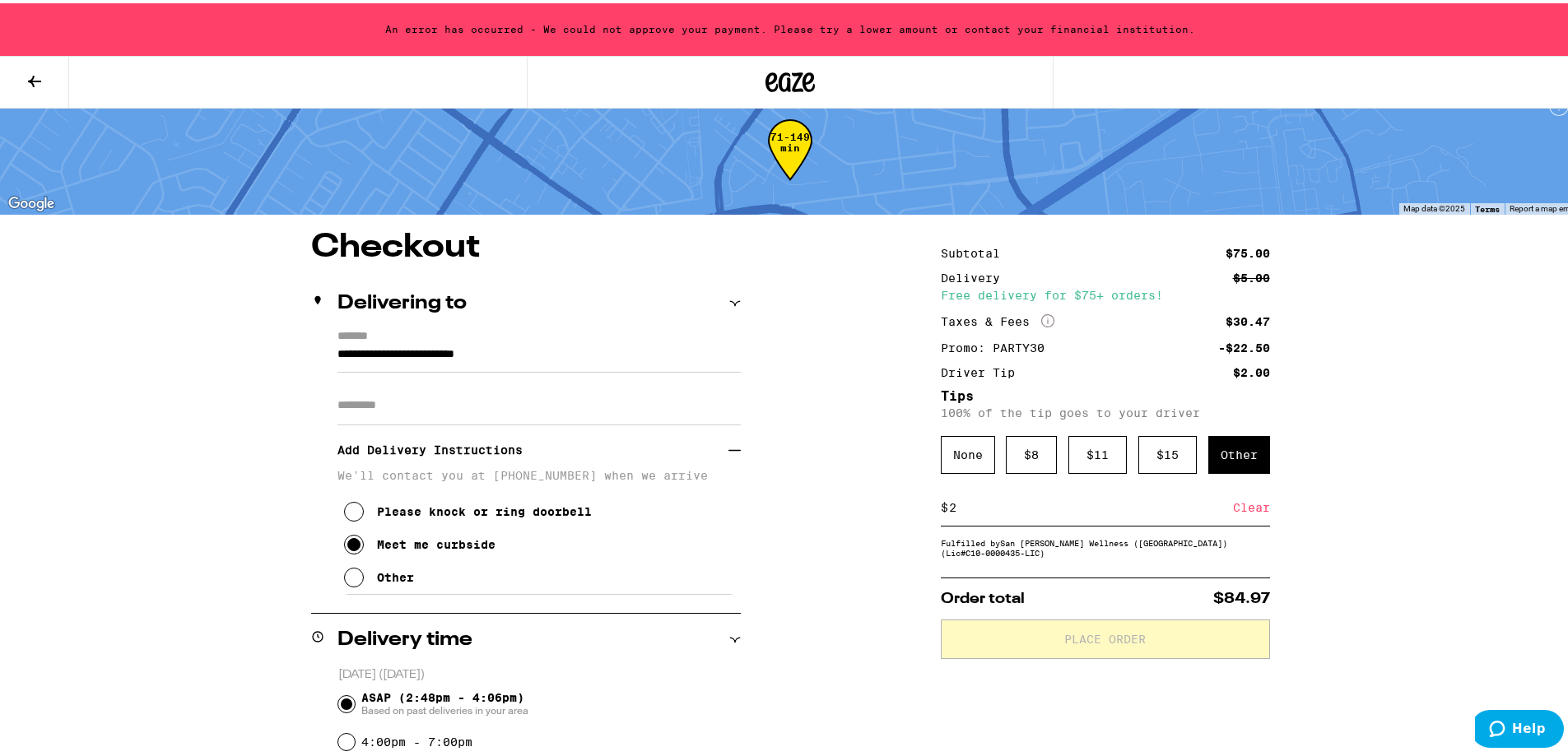
scroll to position [22, 0]
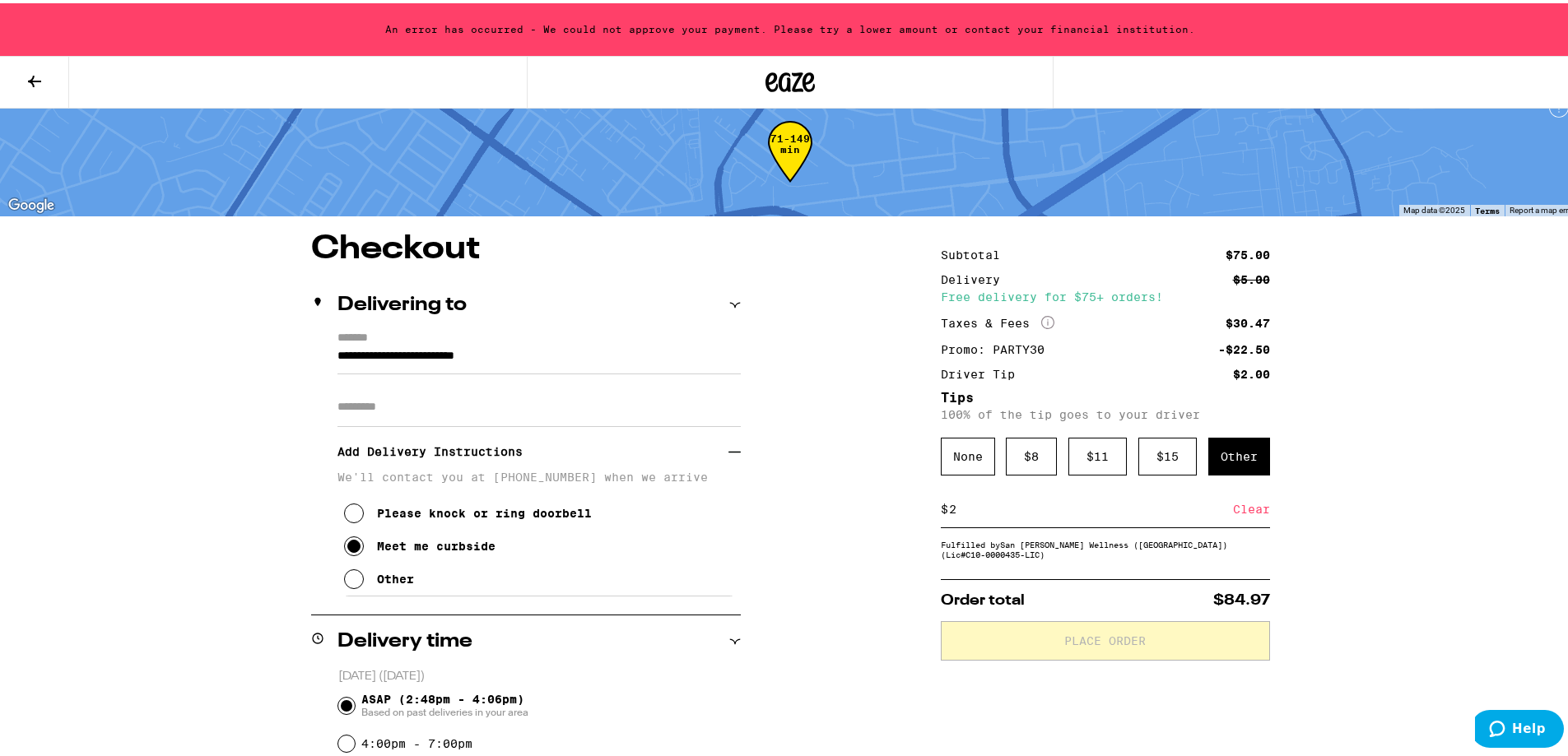
click at [698, 463] on div "None" at bounding box center [968, 453] width 54 height 38
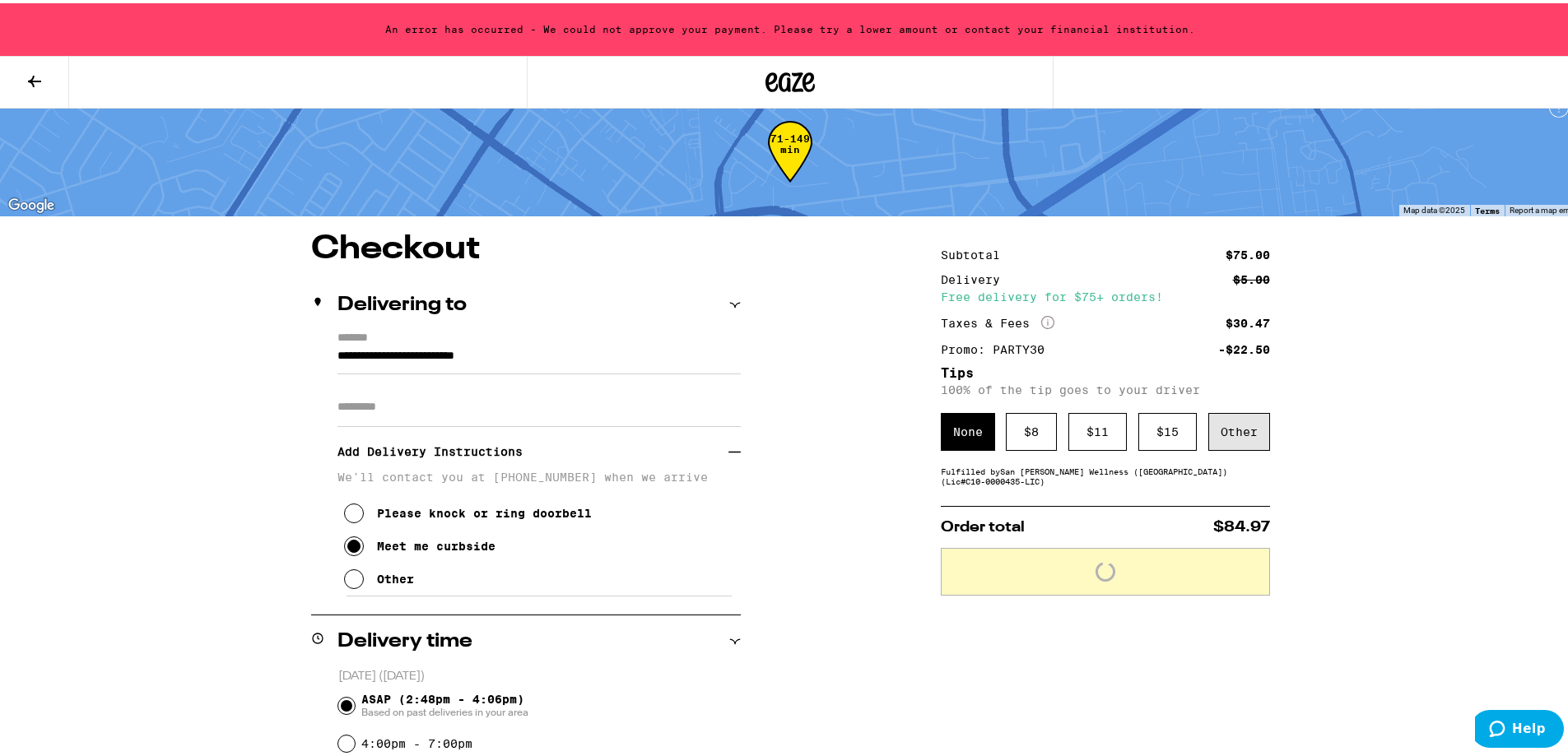
click at [698, 430] on div "Other" at bounding box center [1239, 428] width 62 height 38
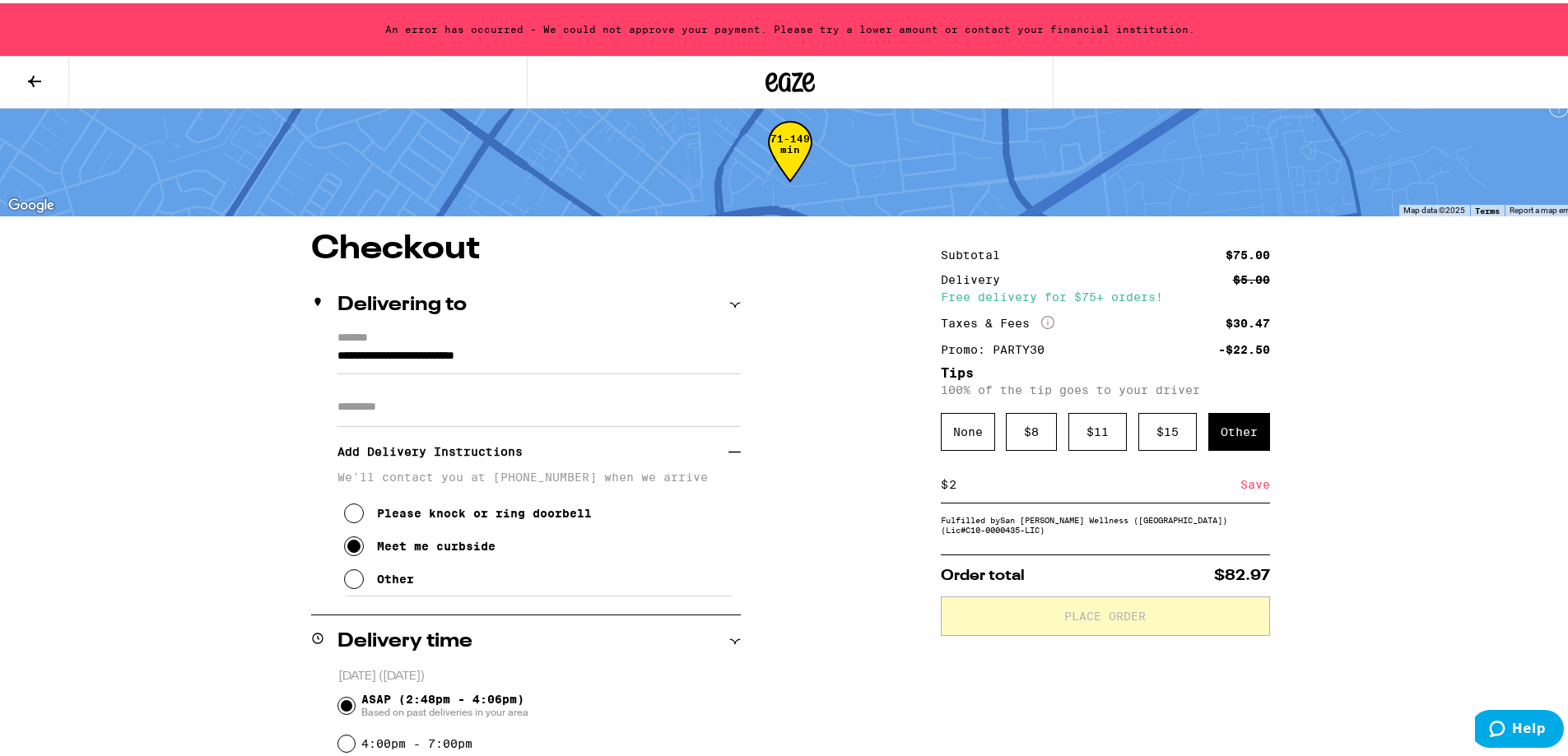
type input "2"
click at [698, 483] on div "Save" at bounding box center [1255, 480] width 30 height 36
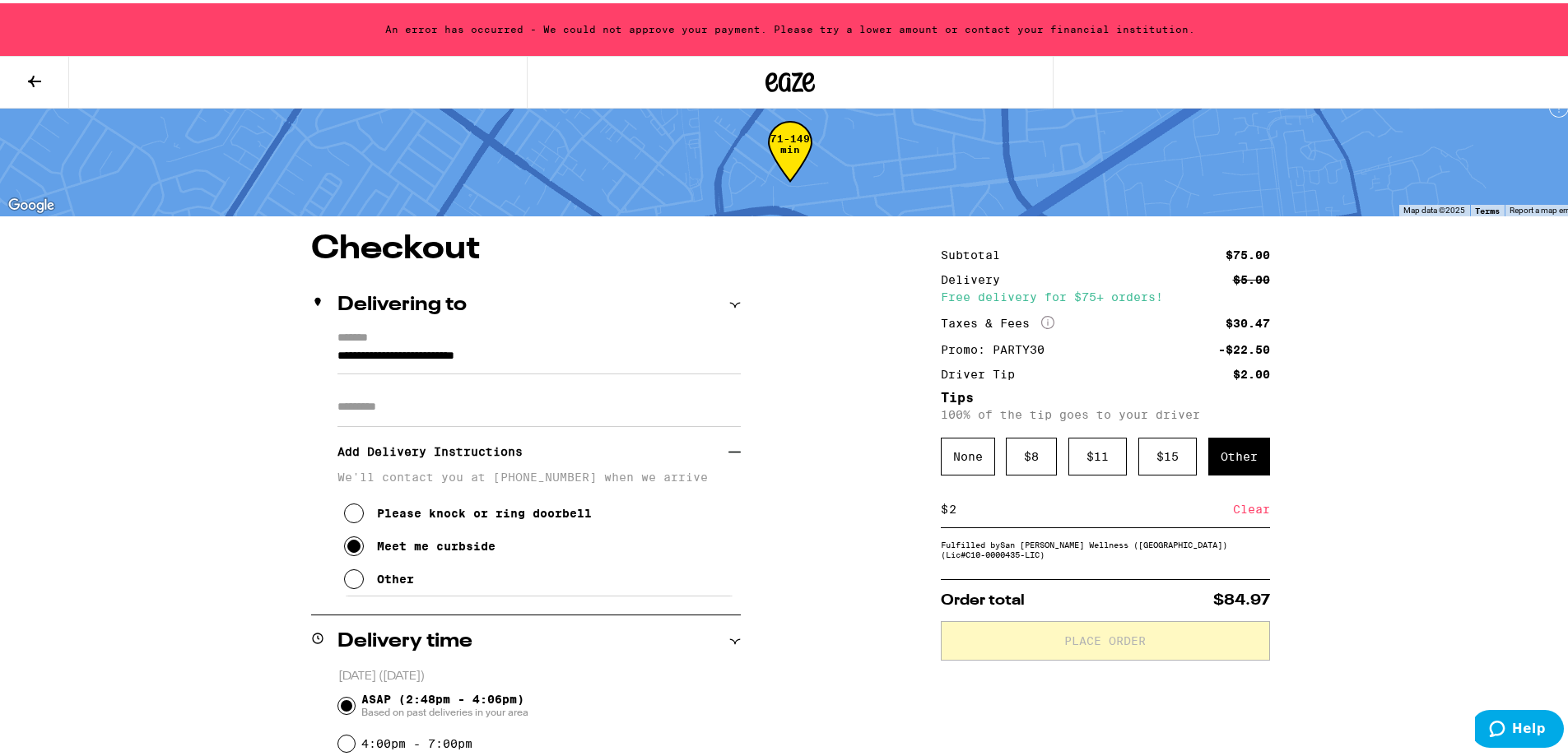
click at [698, 550] on div "**********" at bounding box center [790, 655] width 1580 height 1354
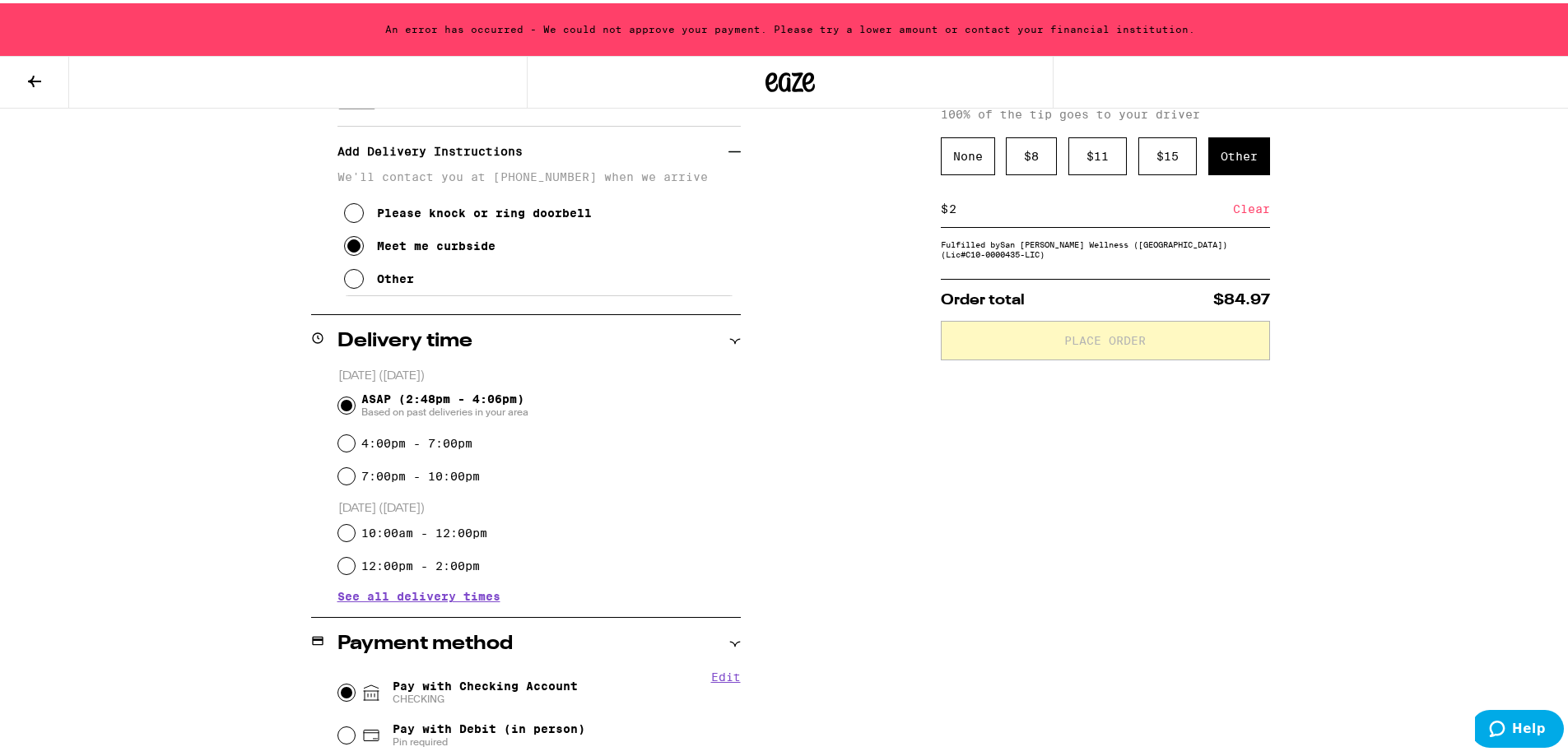
scroll to position [434, 0]
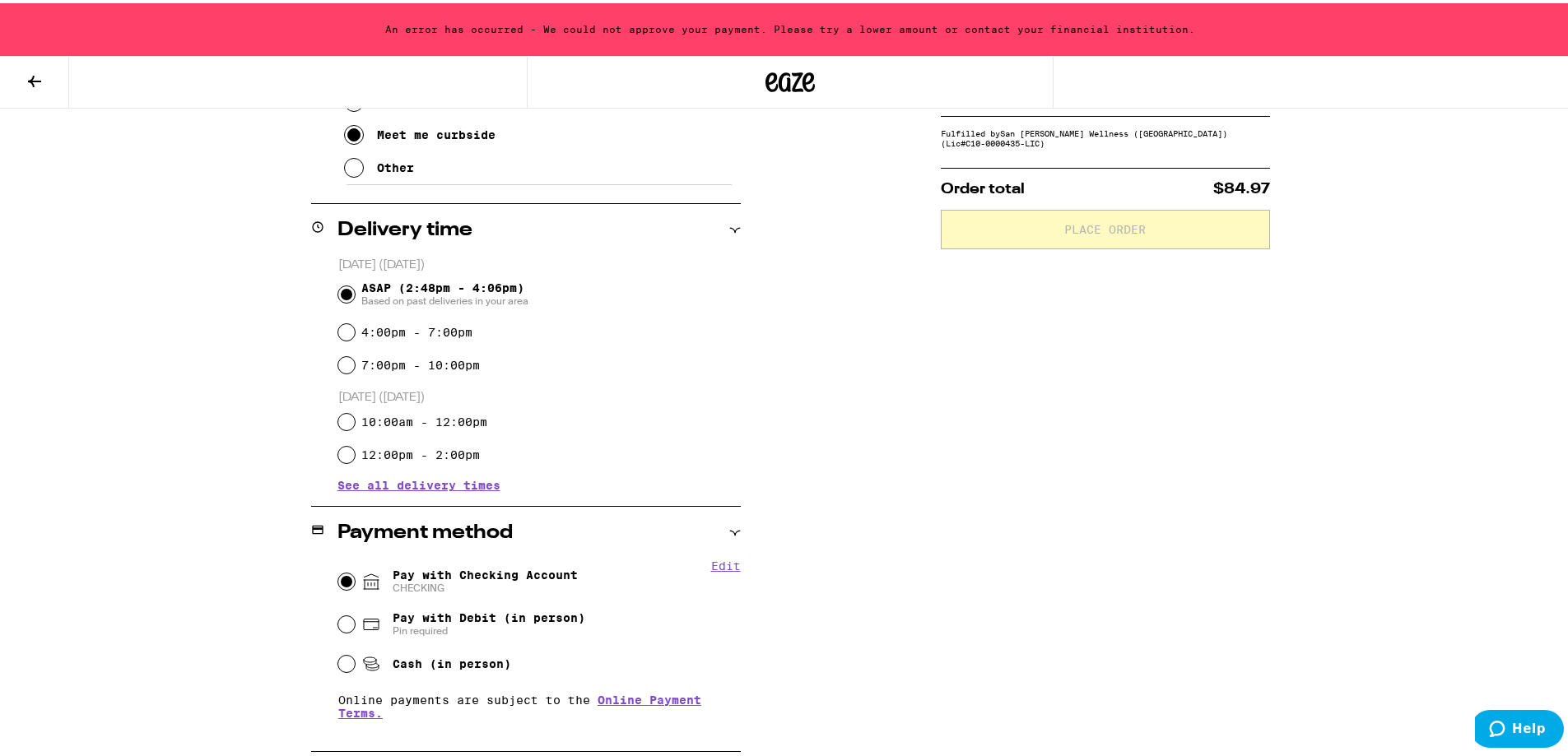
click at [438, 581] on span "Pay with Debit (in person)" at bounding box center [489, 614] width 193 height 13
click at [355, 581] on input "Pay with Debit (in person) Pin required" at bounding box center [346, 621] width 17 height 17
radio input "true"
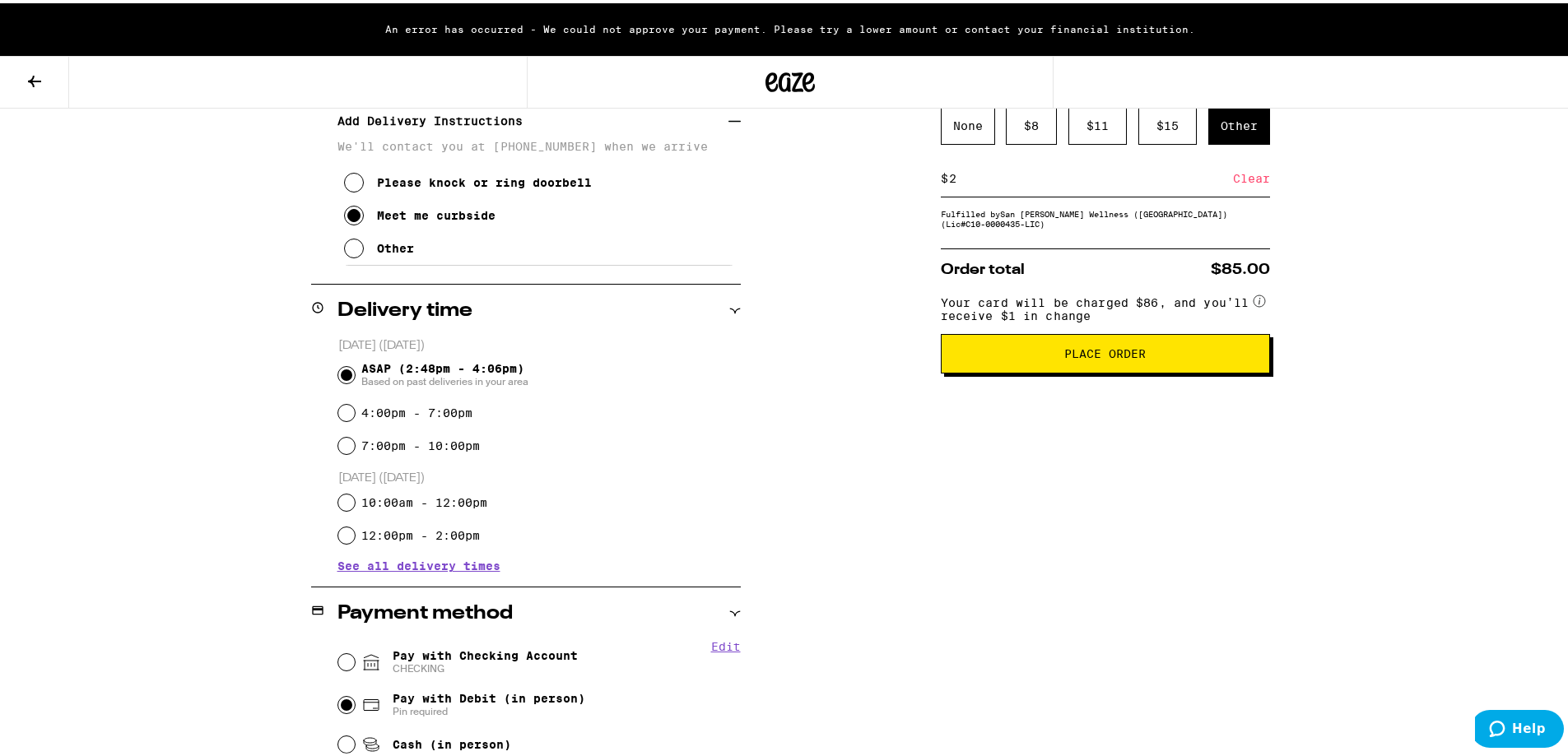
scroll to position [352, 0]
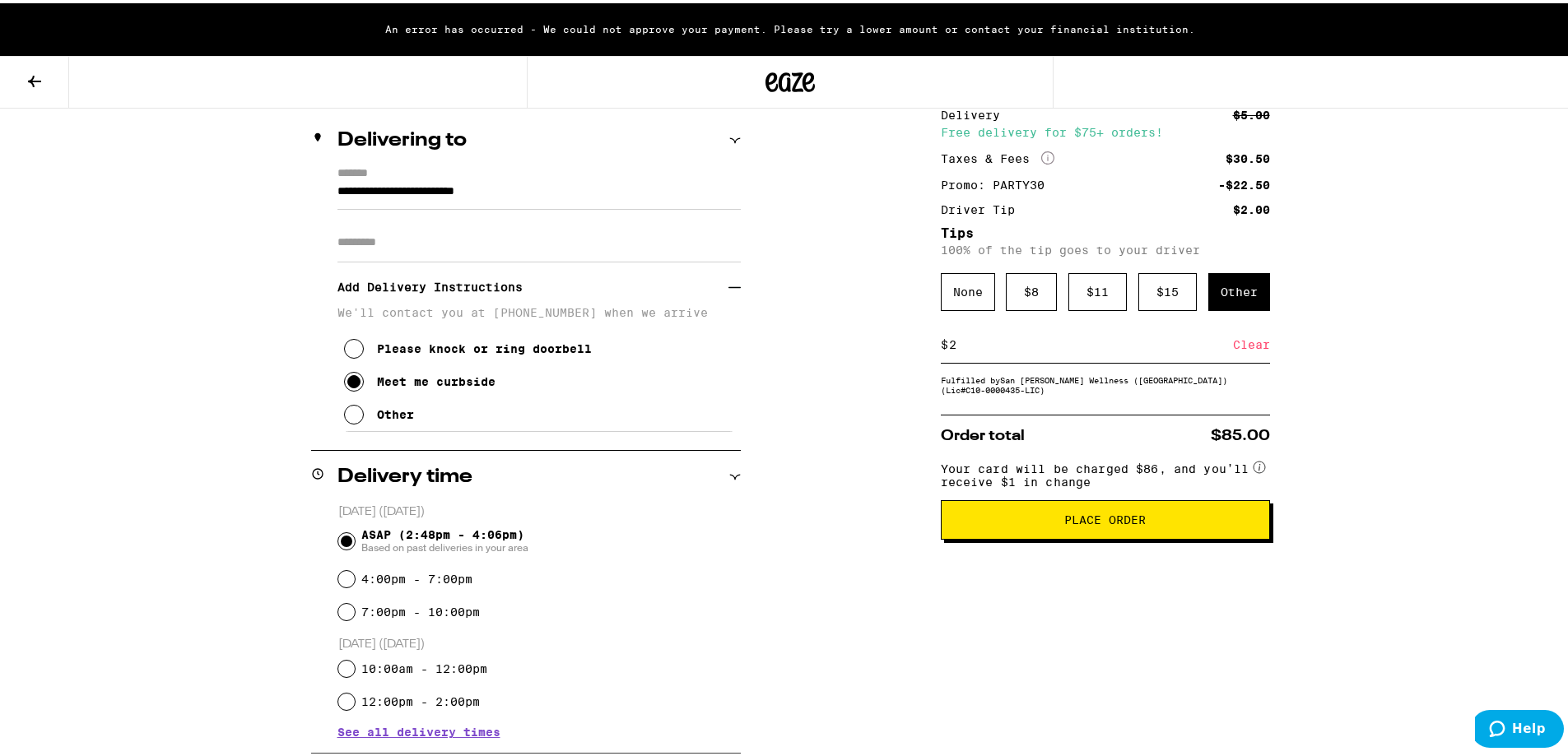
click at [698, 536] on button "Place Order" at bounding box center [1106, 516] width 329 height 39
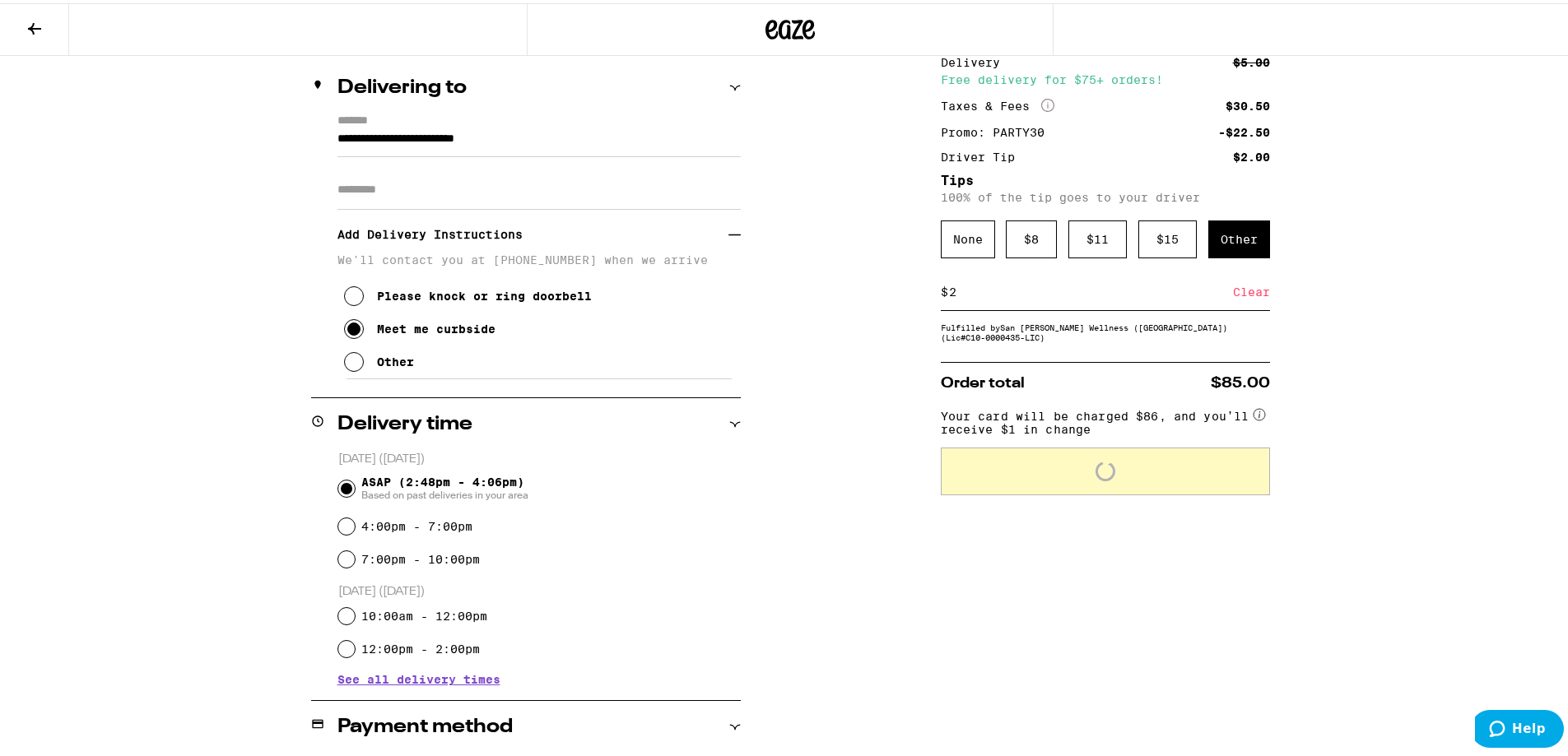
scroll to position [134, 0]
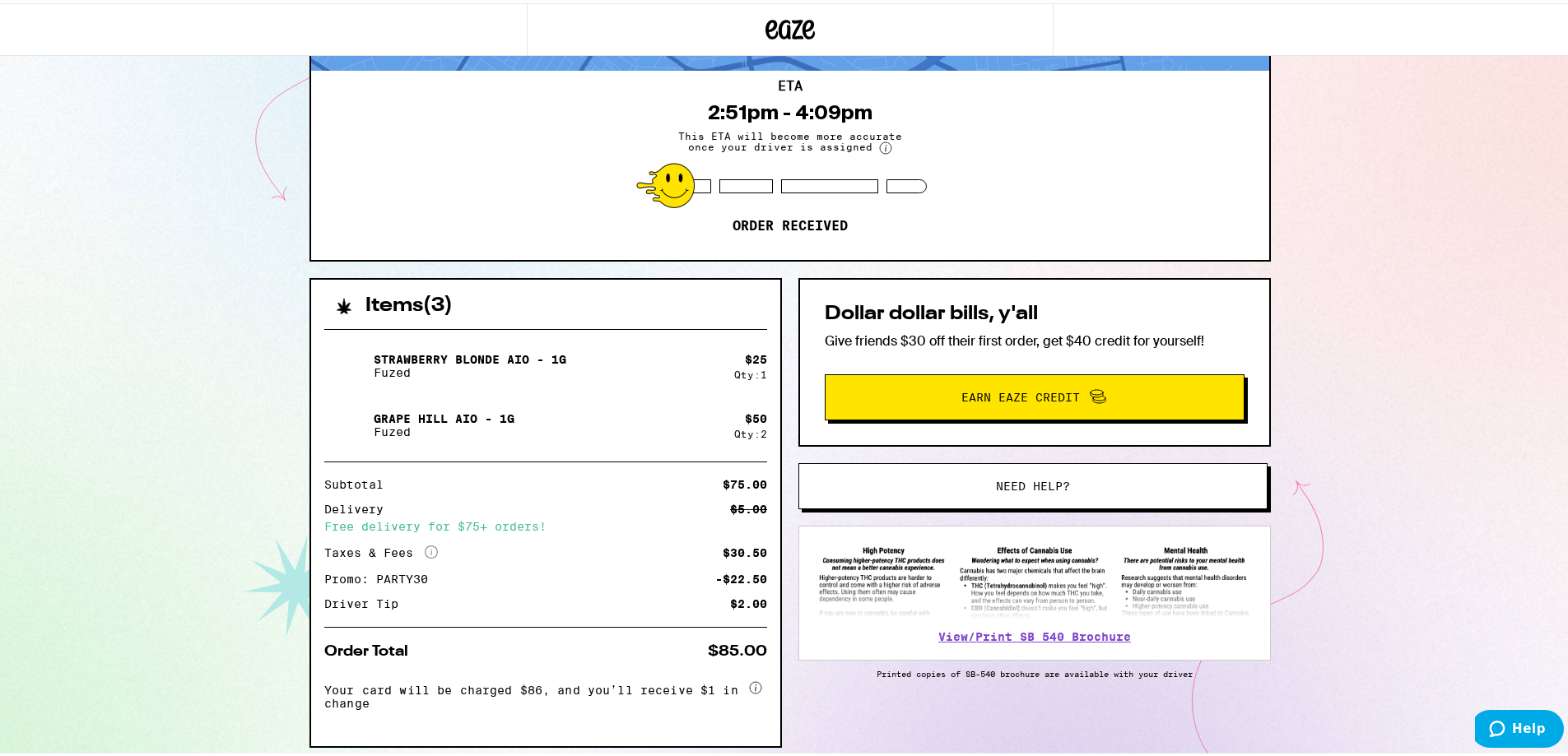
scroll to position [164, 0]
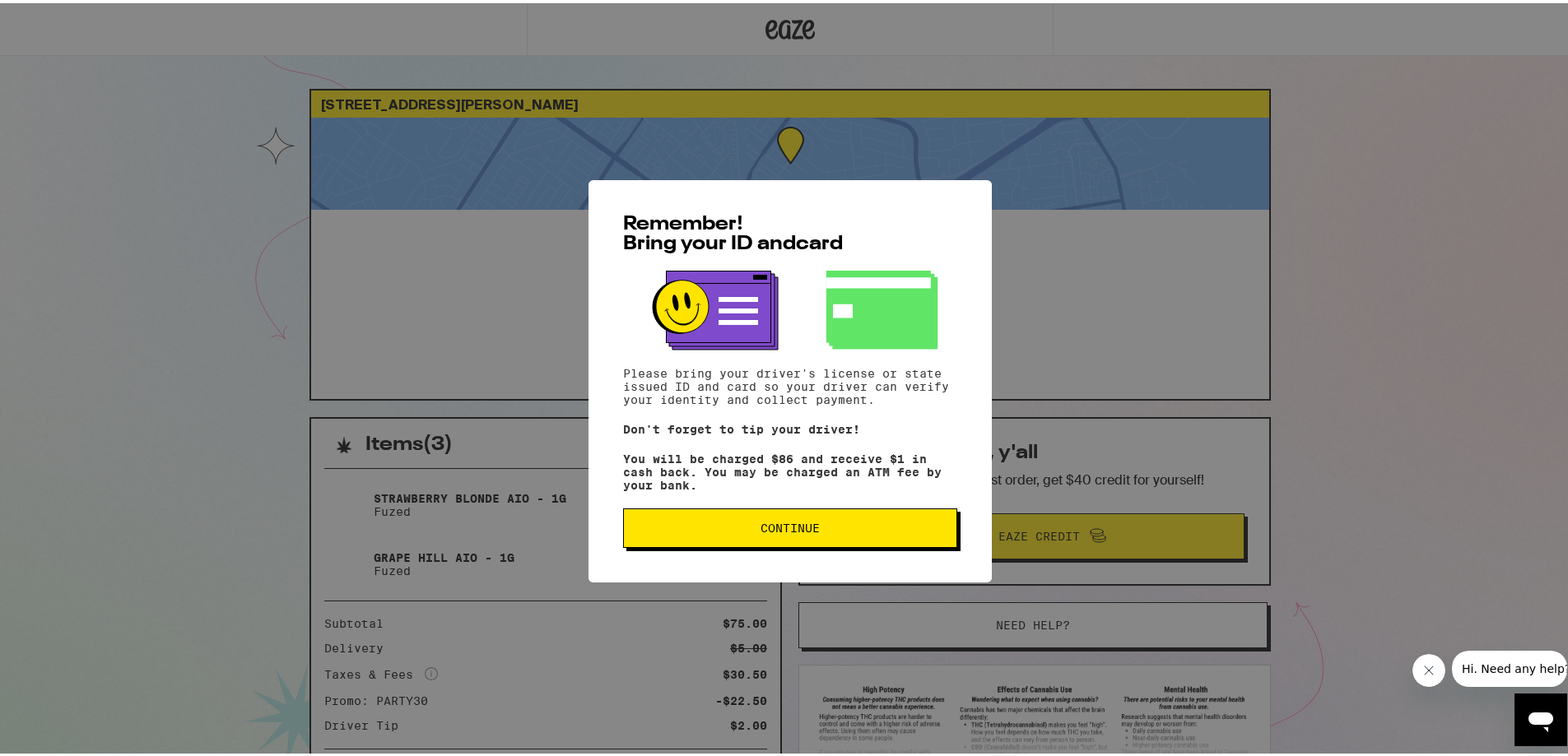
click at [734, 528] on span "Continue" at bounding box center [791, 524] width 306 height 11
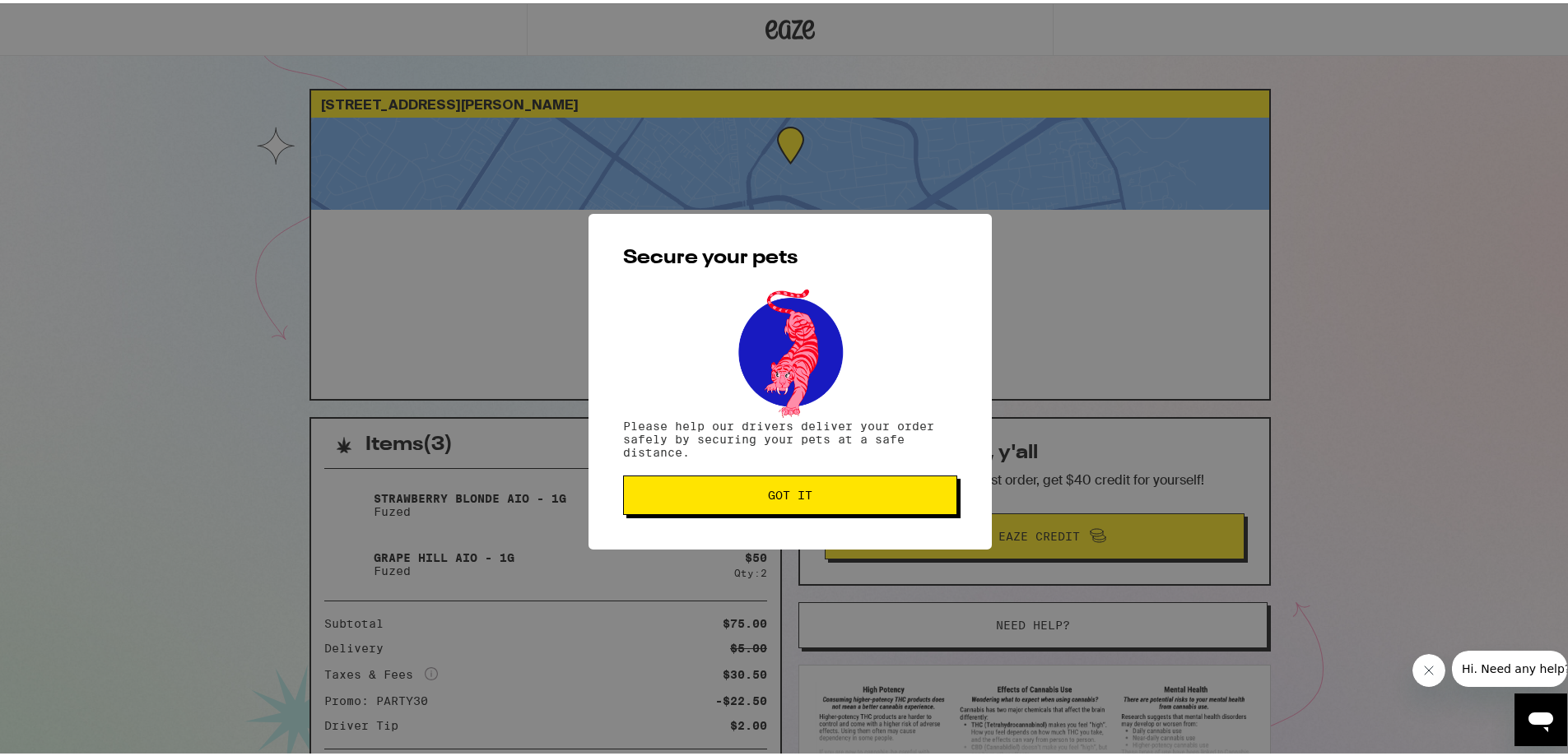
click at [707, 503] on button "Got it" at bounding box center [791, 492] width 334 height 39
